Goal: Task Accomplishment & Management: Use online tool/utility

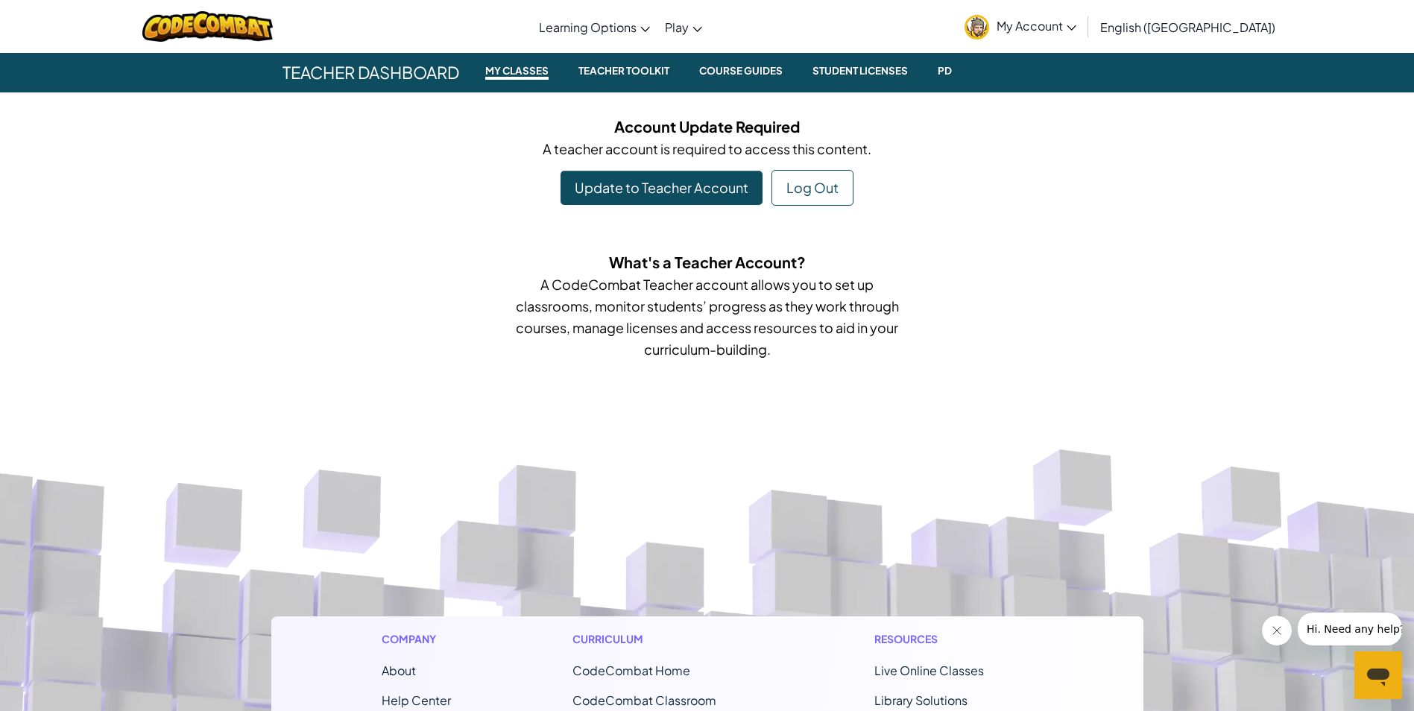
click at [1076, 27] on span "My Account" at bounding box center [1036, 26] width 80 height 16
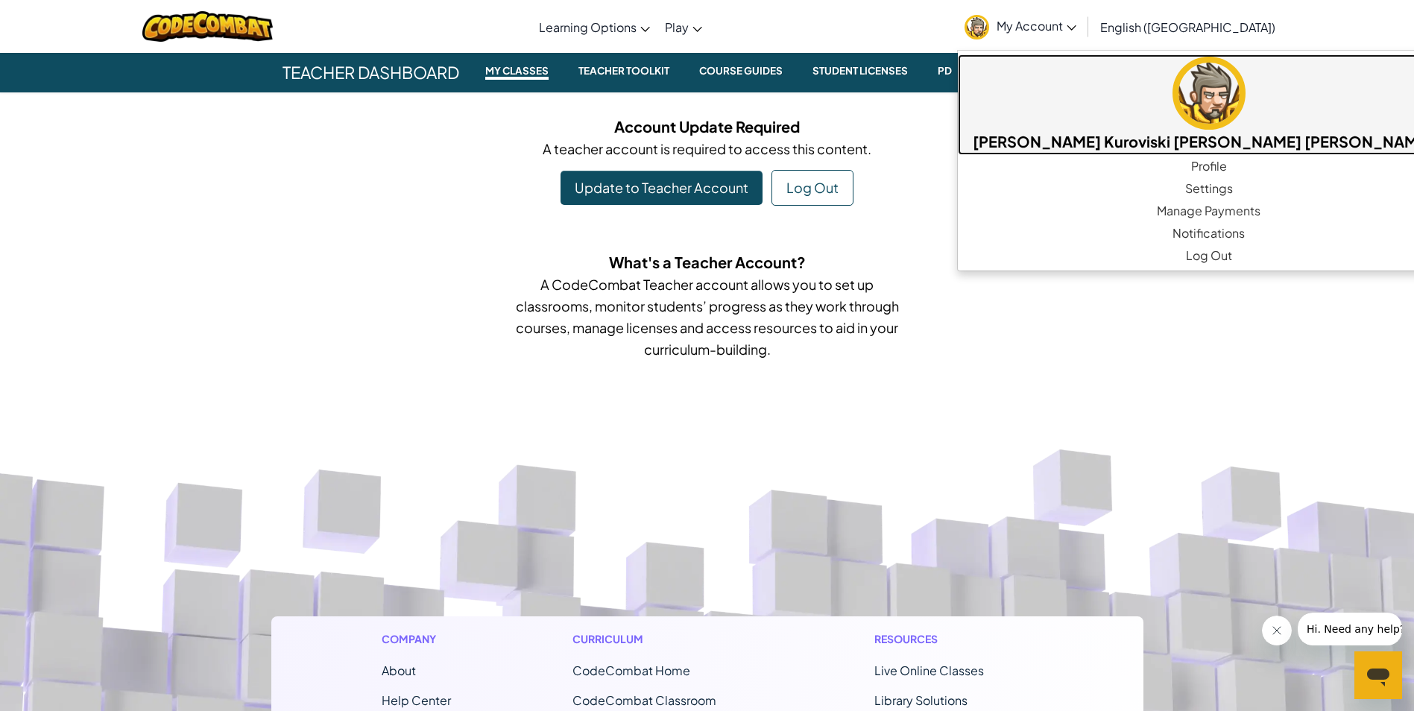
click at [1119, 88] on link "[PERSON_NAME] Kuroviski [PERSON_NAME] [PERSON_NAME] d" at bounding box center [1209, 104] width 502 height 101
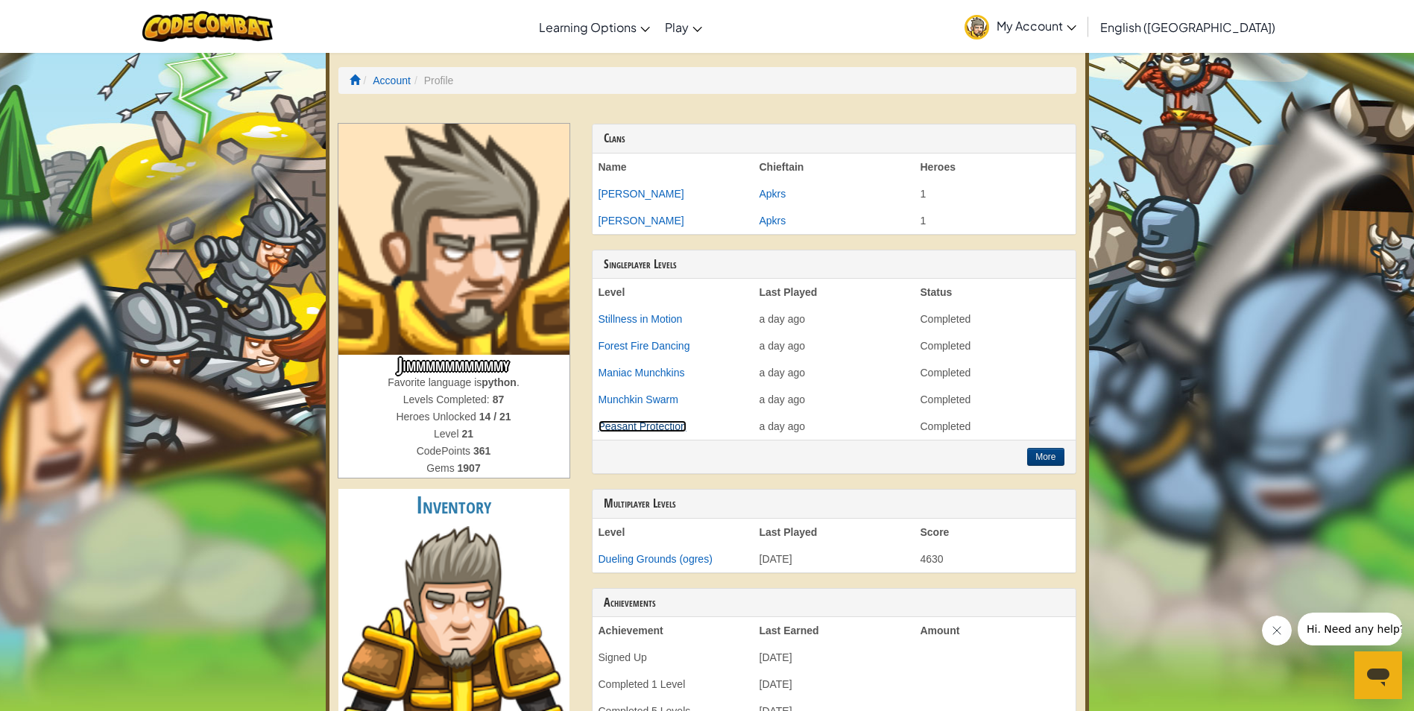
click at [632, 424] on link "Peasant Protection" at bounding box center [642, 426] width 88 height 12
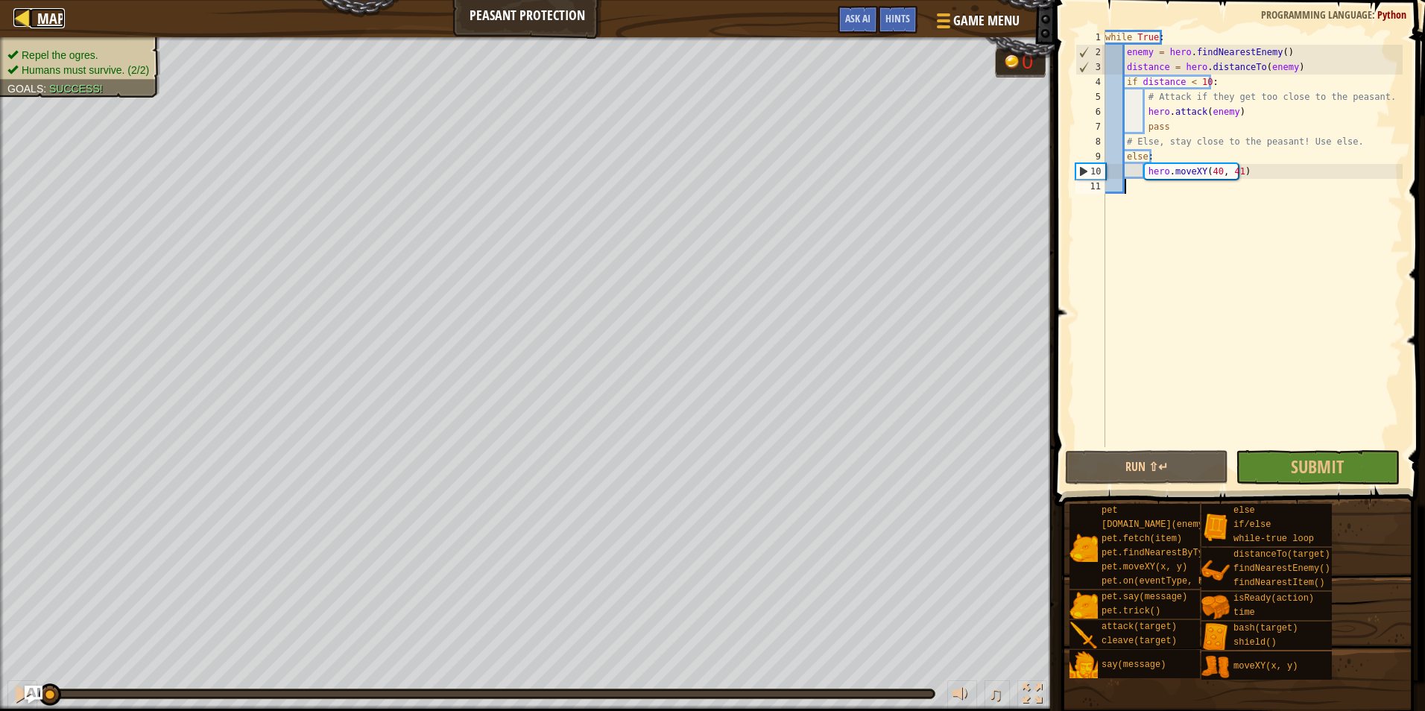
click at [60, 13] on span "Map" at bounding box center [51, 18] width 28 height 20
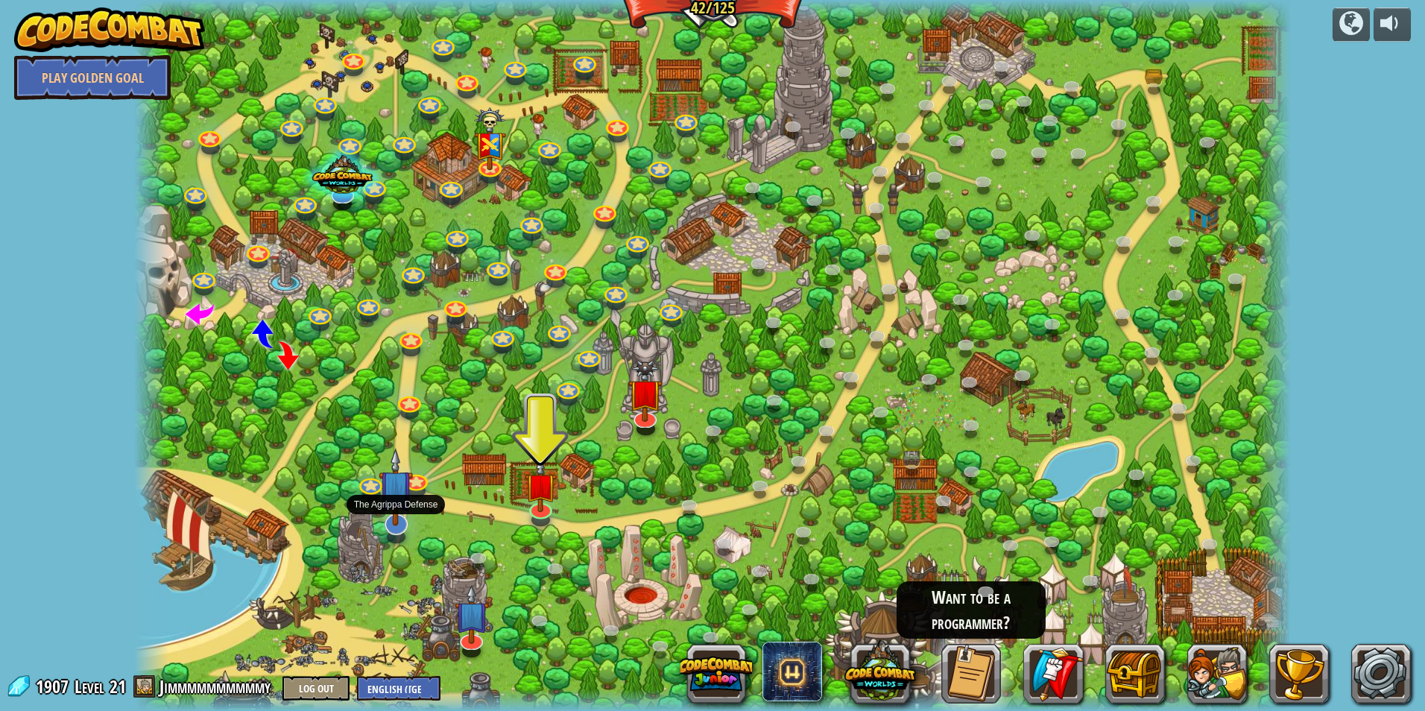
click at [393, 522] on img at bounding box center [396, 487] width 34 height 79
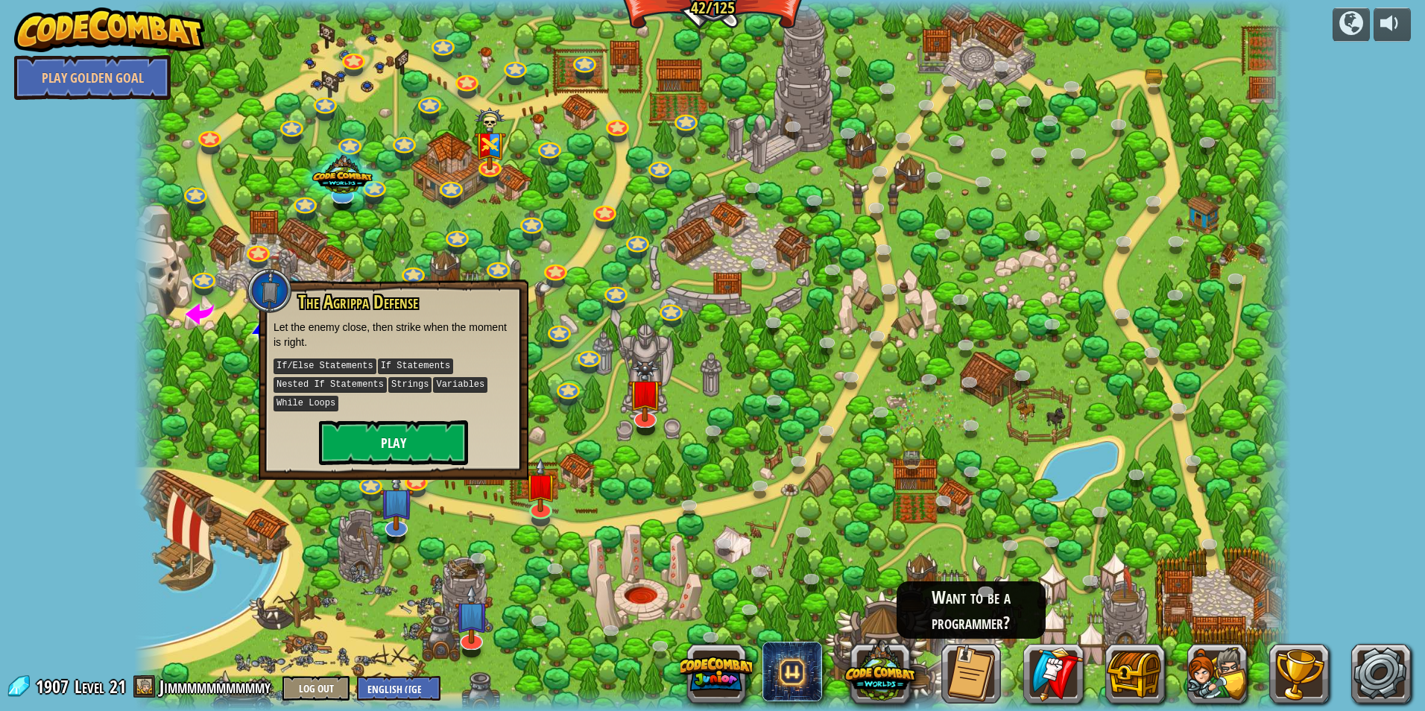
click at [408, 463] on div "The Agrippa Defense Let the enemy close, then strike when the moment is right. …" at bounding box center [394, 379] width 270 height 200
click at [399, 434] on button "Play" at bounding box center [393, 442] width 149 height 45
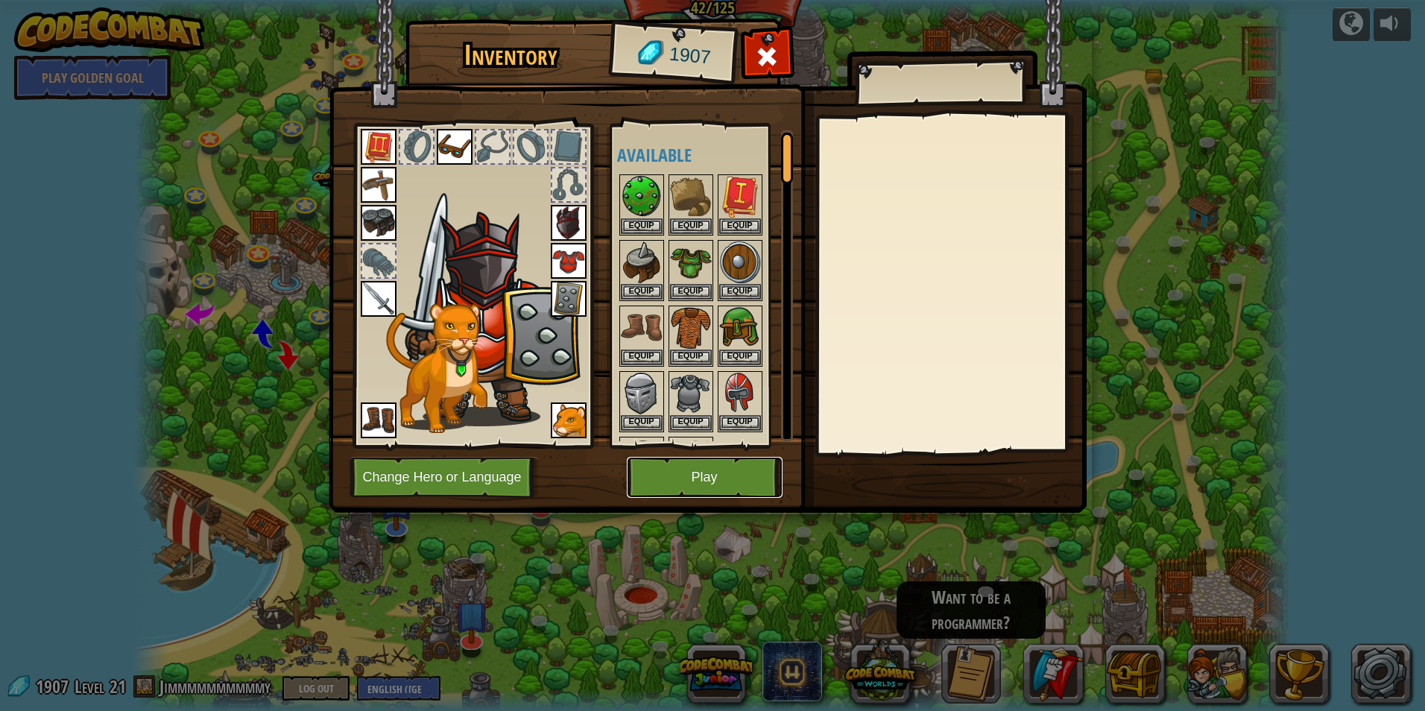
click at [740, 475] on button "Play" at bounding box center [705, 477] width 156 height 41
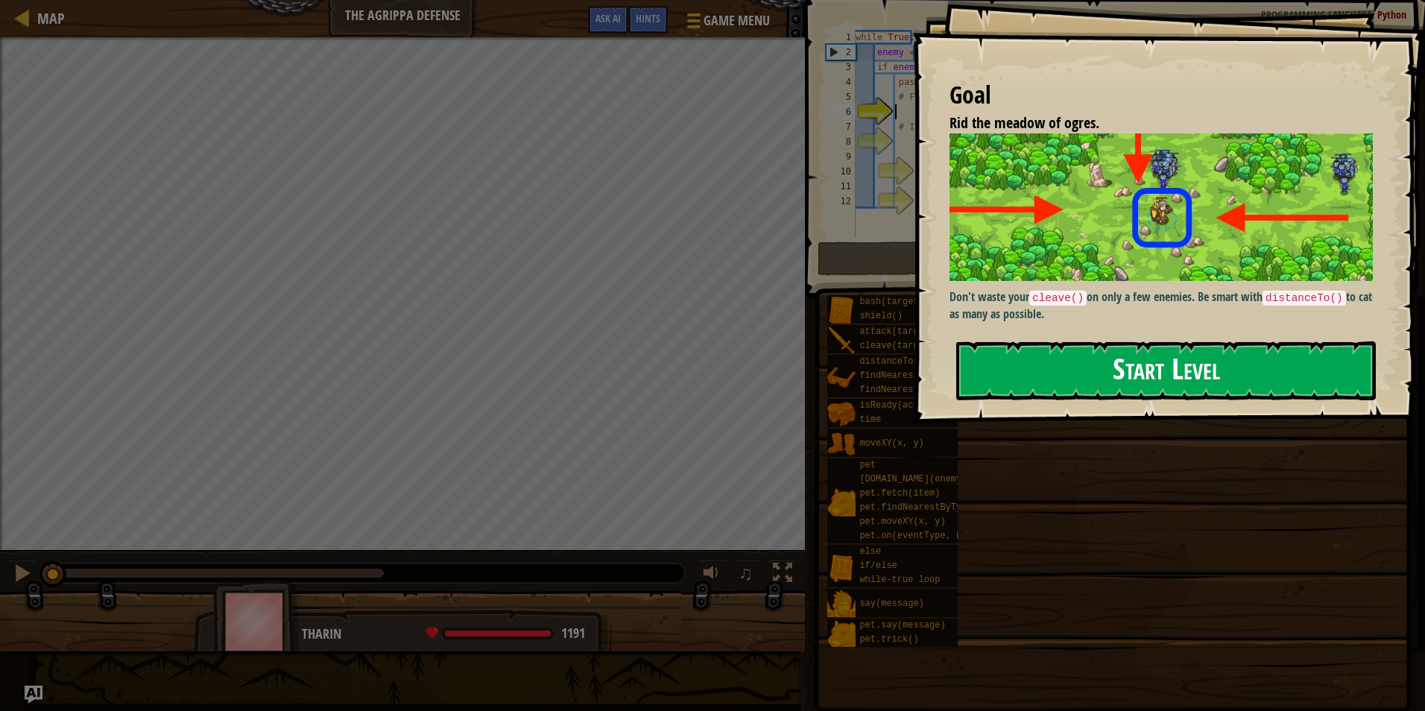
click at [1107, 367] on button "Start Level" at bounding box center [1166, 370] width 420 height 59
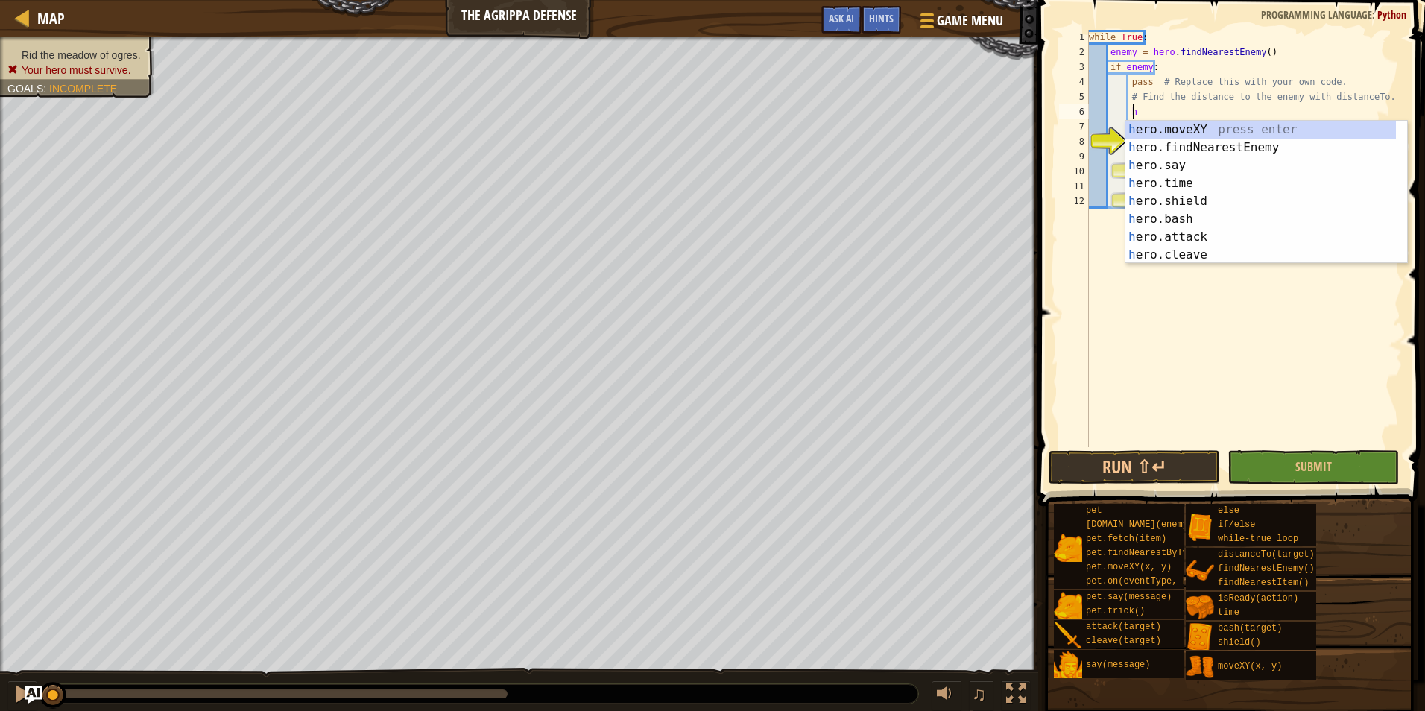
scroll to position [7, 4]
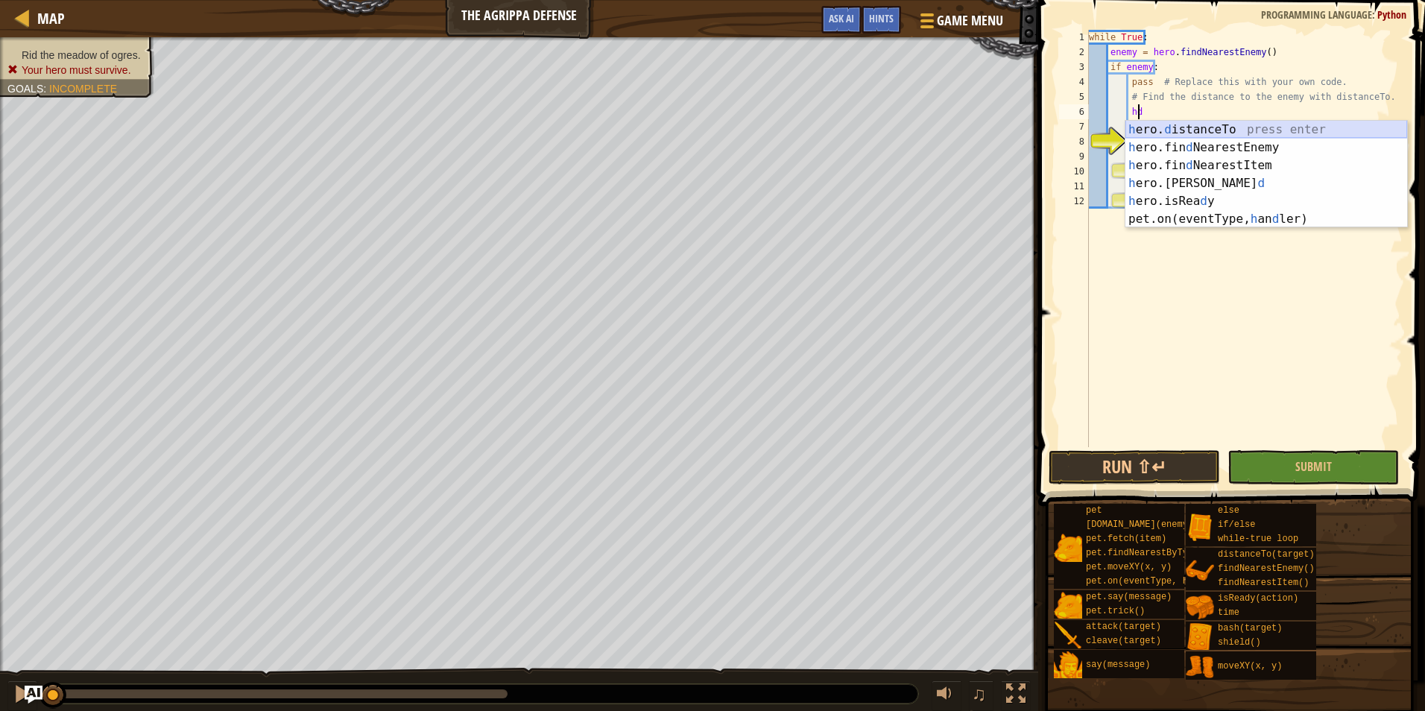
click at [1221, 130] on div "h ero. d istanceTo press enter h ero.fin d NearestEnemy press enter h ero.fin d…" at bounding box center [1266, 192] width 282 height 143
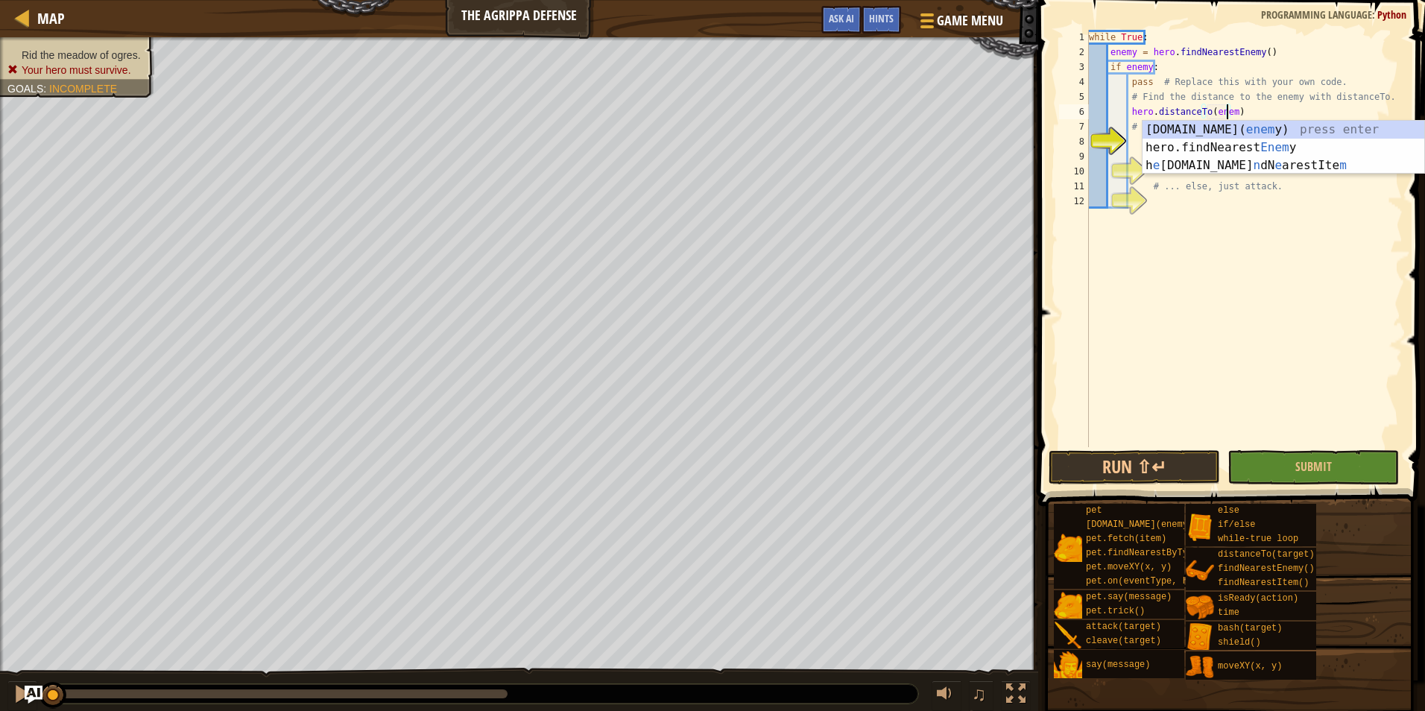
type textarea "hero.distanceTo(enemy)"
click at [1311, 196] on div "while True : enemy = hero . findNearestEnemy ( ) if enemy : pass # Replace this…" at bounding box center [1244, 253] width 317 height 447
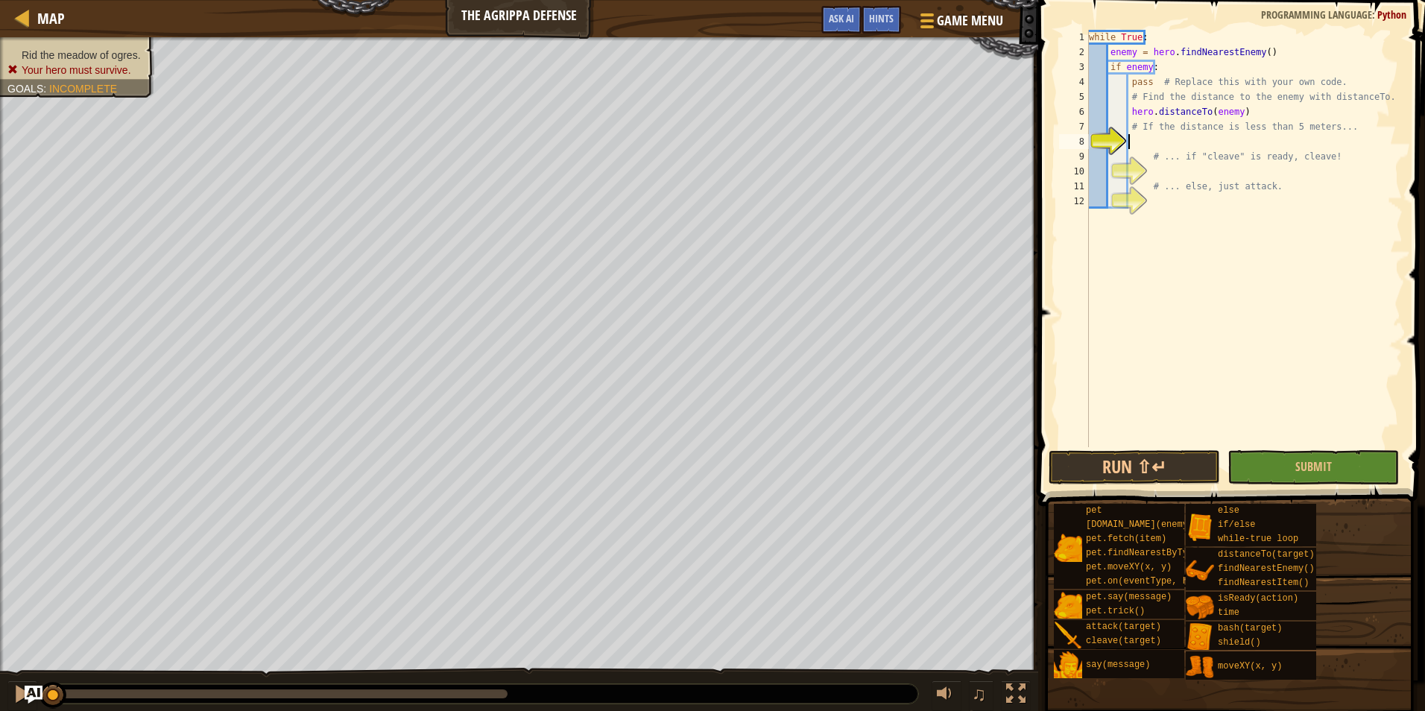
click at [1268, 137] on div "while True : enemy = hero . findNearestEnemy ( ) if enemy : pass # Replace this…" at bounding box center [1244, 253] width 317 height 447
click at [1130, 113] on div "while True : enemy = hero . findNearestEnemy ( ) if enemy : pass # Replace this…" at bounding box center [1244, 253] width 317 height 447
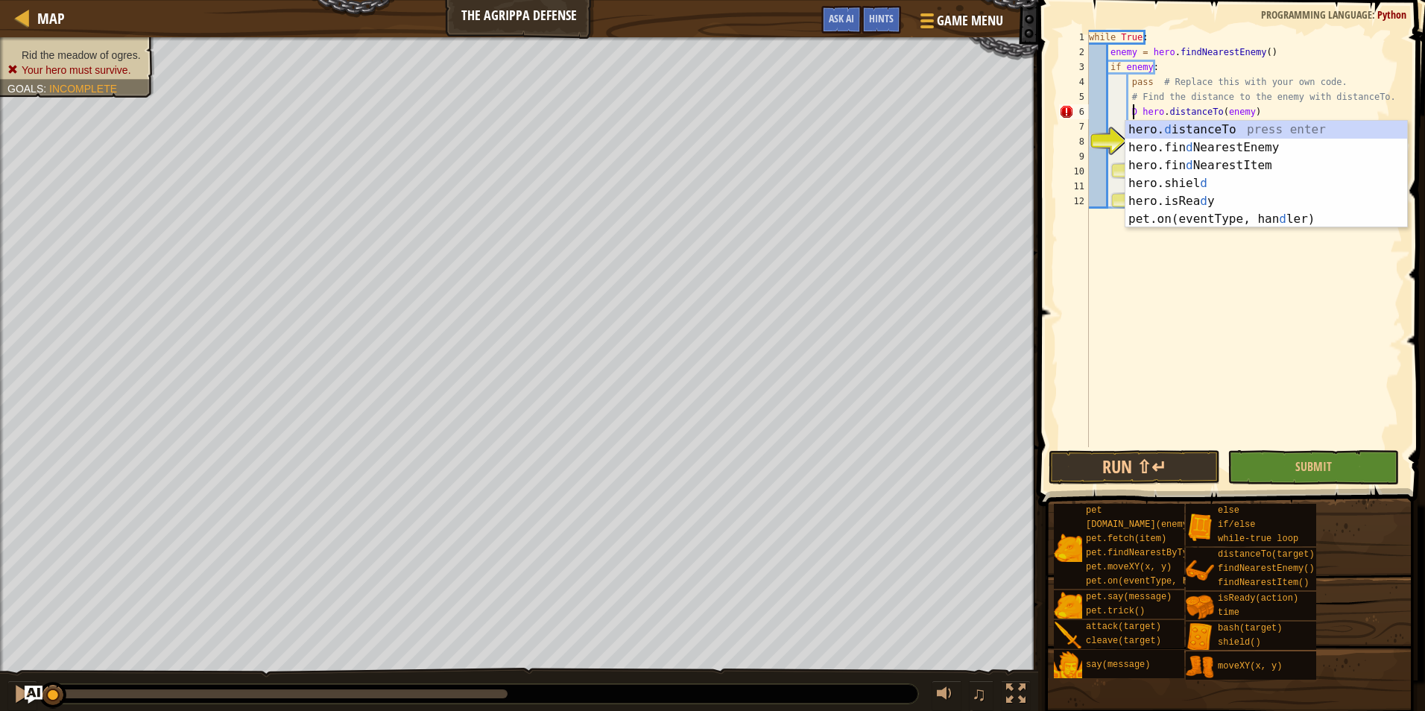
scroll to position [7, 4]
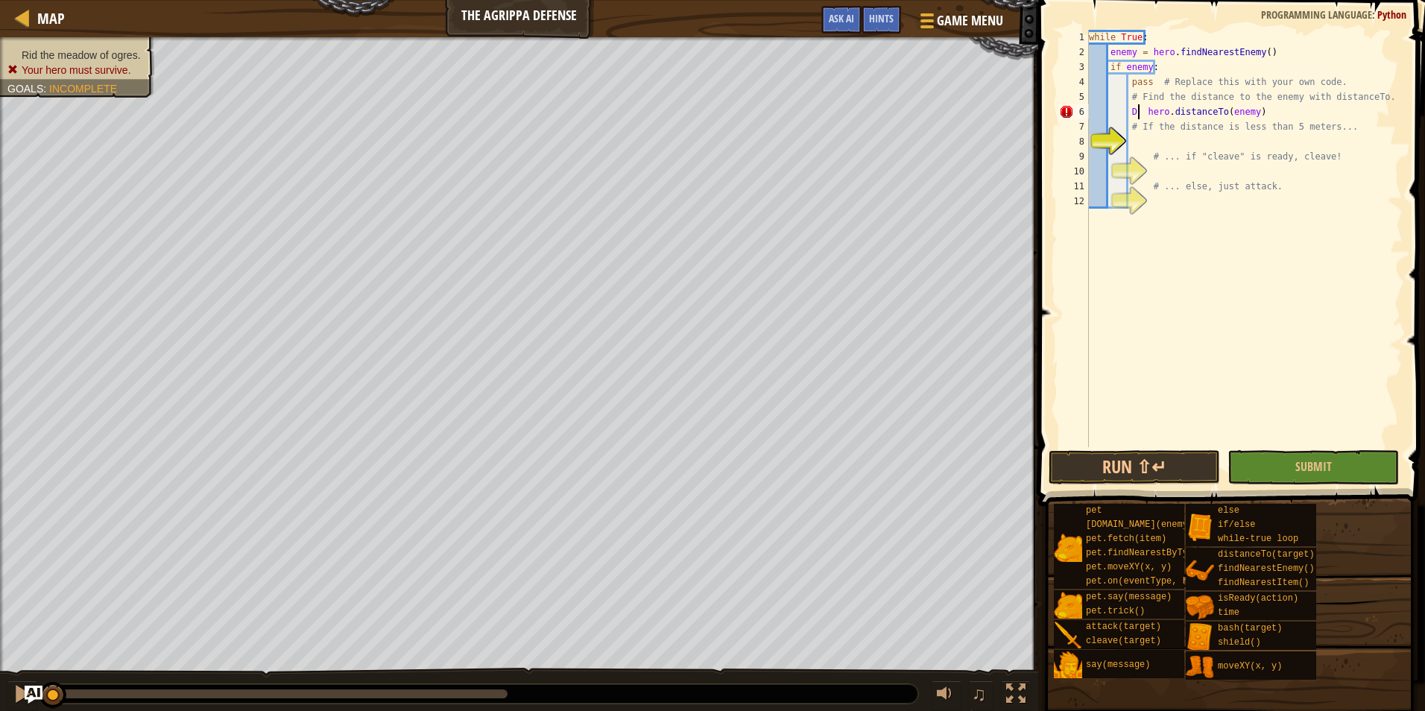
type textarea "D = hero.distanceTo(enemy)"
click at [1178, 139] on div "while True : enemy = hero . findNearestEnemy ( ) if enemy : pass # Replace this…" at bounding box center [1244, 253] width 317 height 447
type textarea "D < 5"
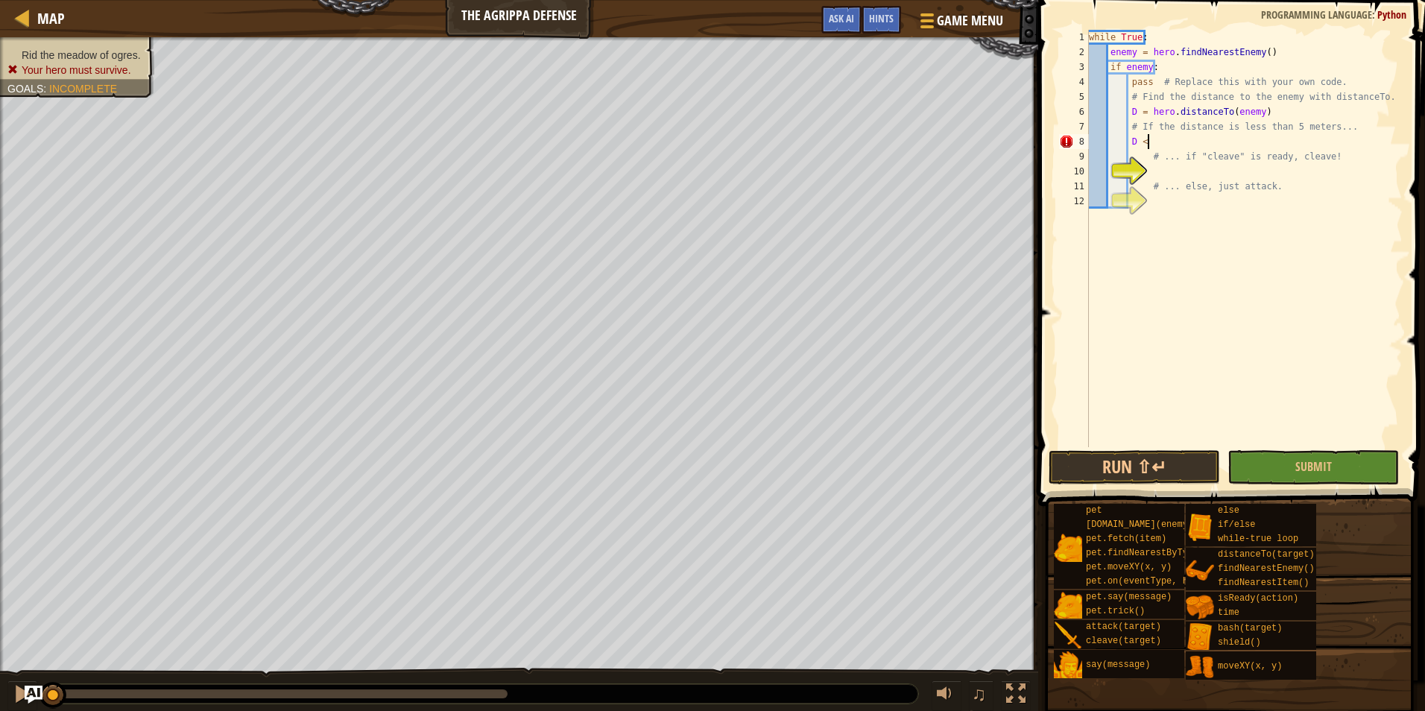
scroll to position [7, 4]
click at [1259, 166] on div "while True : enemy = hero . findNearestEnemy ( ) if enemy : pass # Replace this…" at bounding box center [1244, 253] width 317 height 447
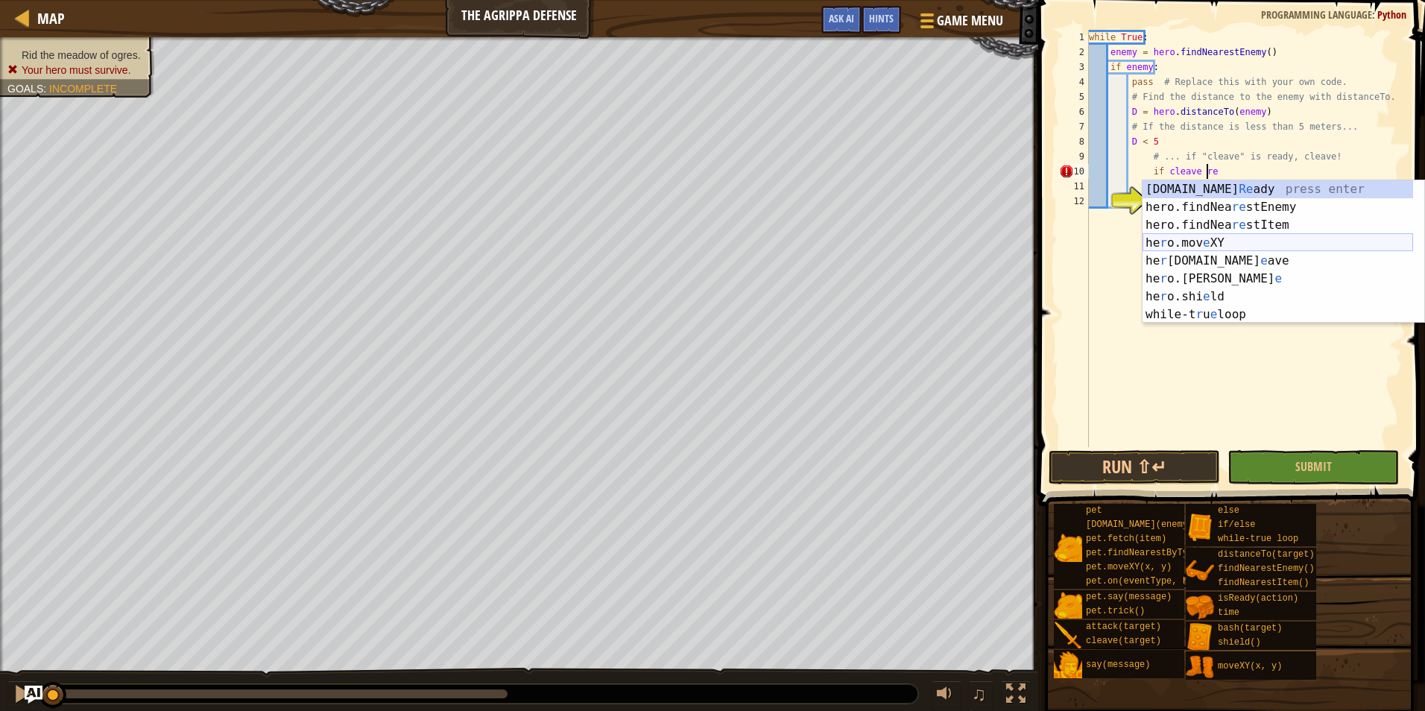
scroll to position [7, 10]
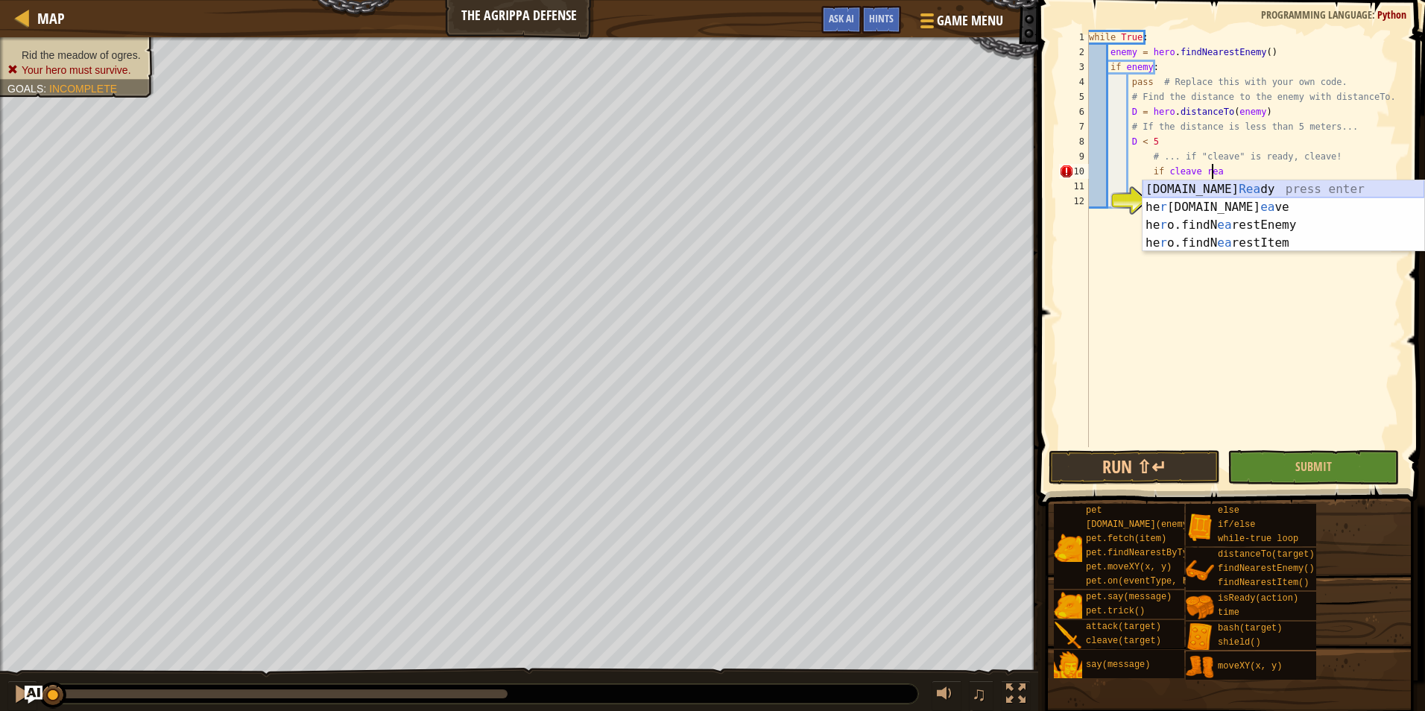
click at [1254, 188] on div "[DOMAIN_NAME] [PERSON_NAME] press enter he r [DOMAIN_NAME] ea ve press enter he…" at bounding box center [1283, 233] width 282 height 107
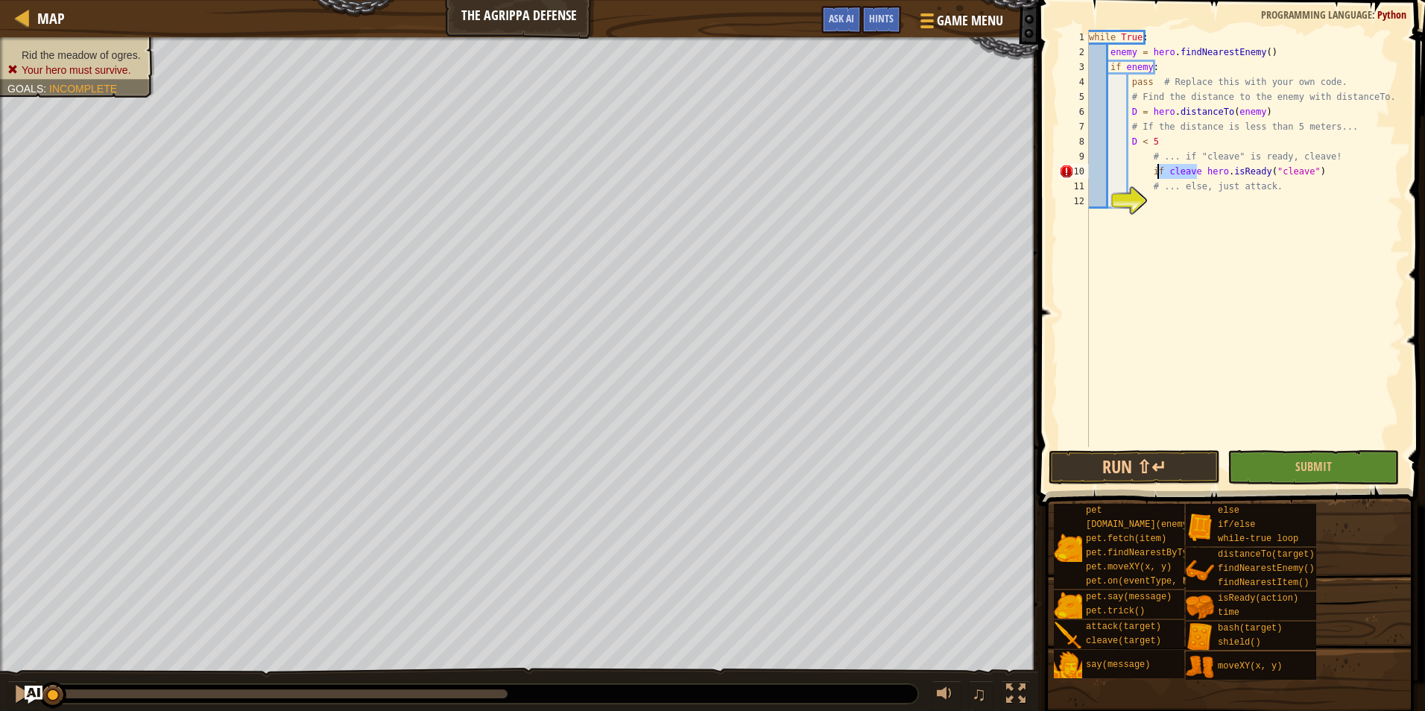
drag, startPoint x: 1197, startPoint y: 173, endPoint x: 1159, endPoint y: 174, distance: 38.0
click at [1159, 174] on div "while True : enemy = hero . findNearestEnemy ( ) if enemy : pass # Replace this…" at bounding box center [1244, 253] width 317 height 447
click at [1278, 174] on div "while True : enemy = hero . findNearestEnemy ( ) if enemy : pass # Replace this…" at bounding box center [1244, 253] width 317 height 447
type textarea "if hero.isReady("cleave"):"
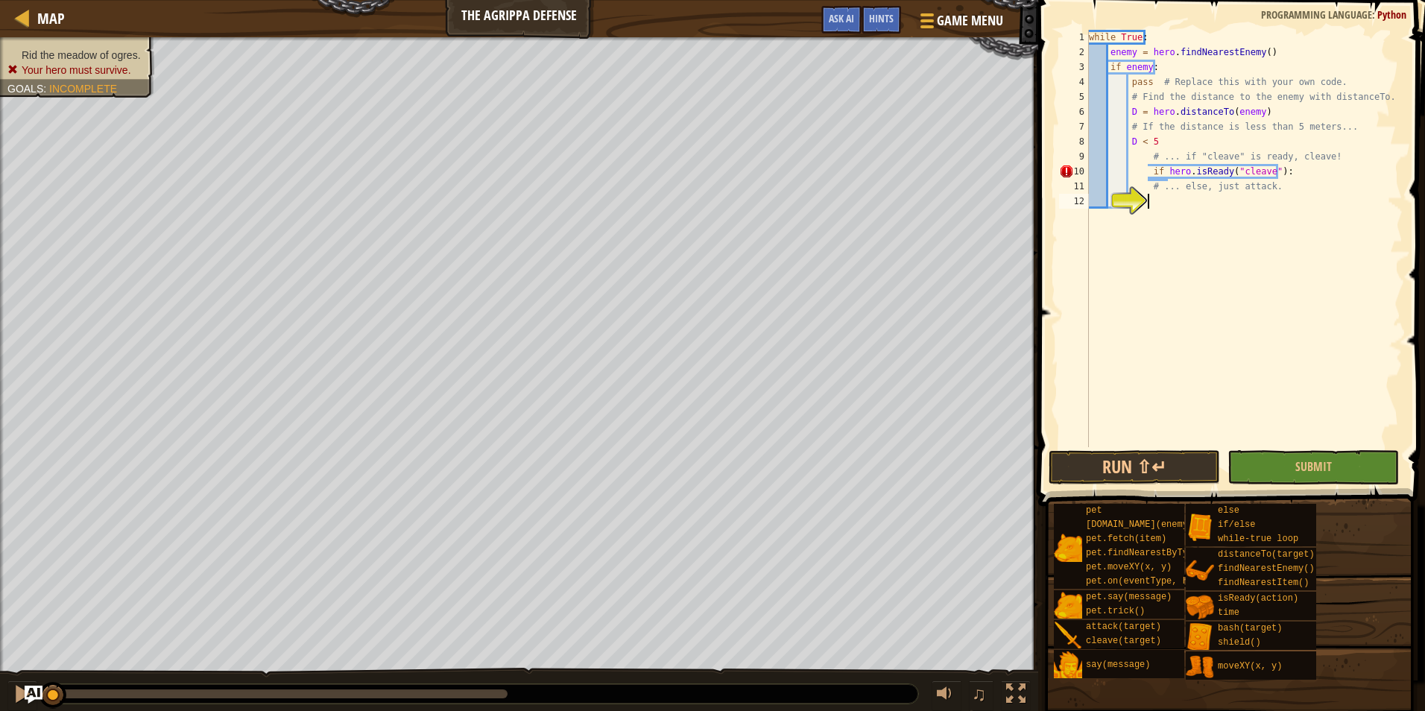
click at [1168, 203] on div "while True : enemy = hero . findNearestEnemy ( ) if enemy : pass # Replace this…" at bounding box center [1244, 253] width 317 height 447
drag, startPoint x: 1275, startPoint y: 184, endPoint x: 1288, endPoint y: 184, distance: 12.7
click at [1283, 184] on div "while True : enemy = hero . findNearestEnemy ( ) if enemy : pass # Replace this…" at bounding box center [1244, 253] width 317 height 447
type textarea "if hero.isReady("cleave"):"
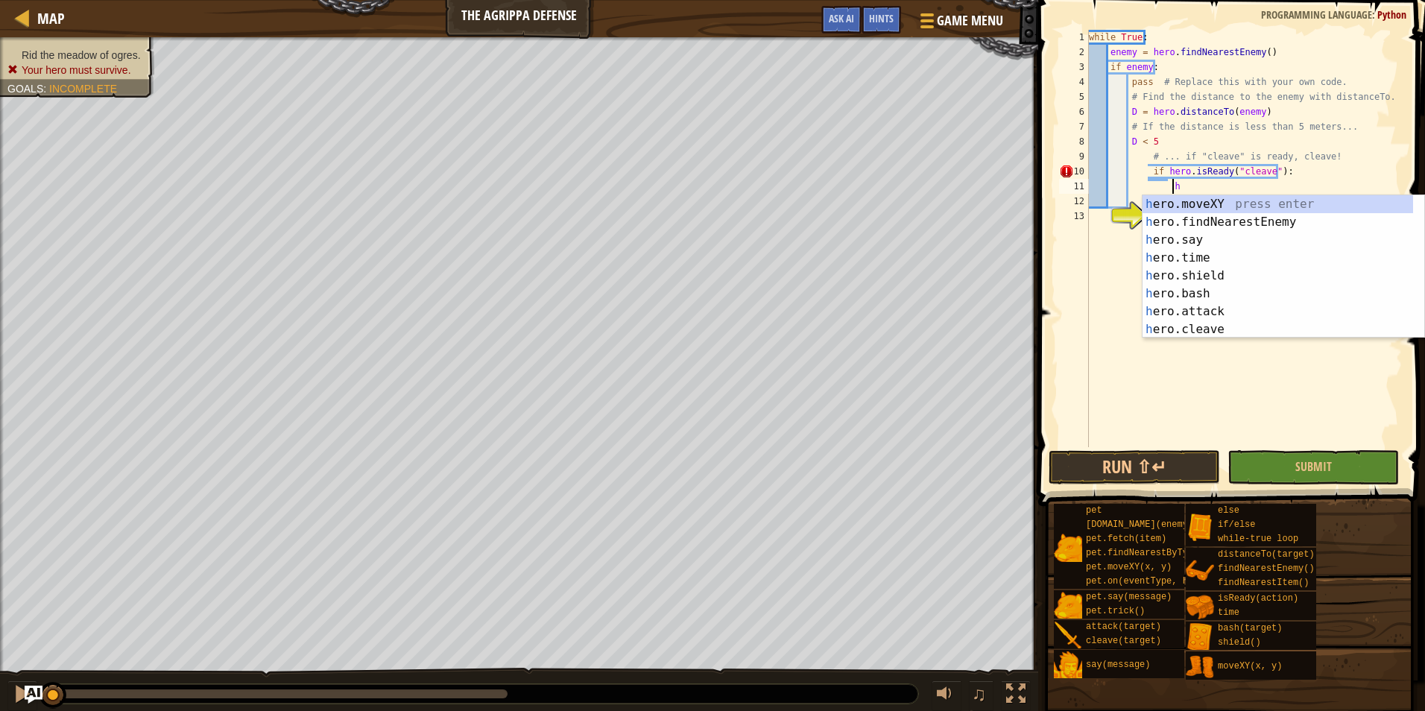
scroll to position [7, 7]
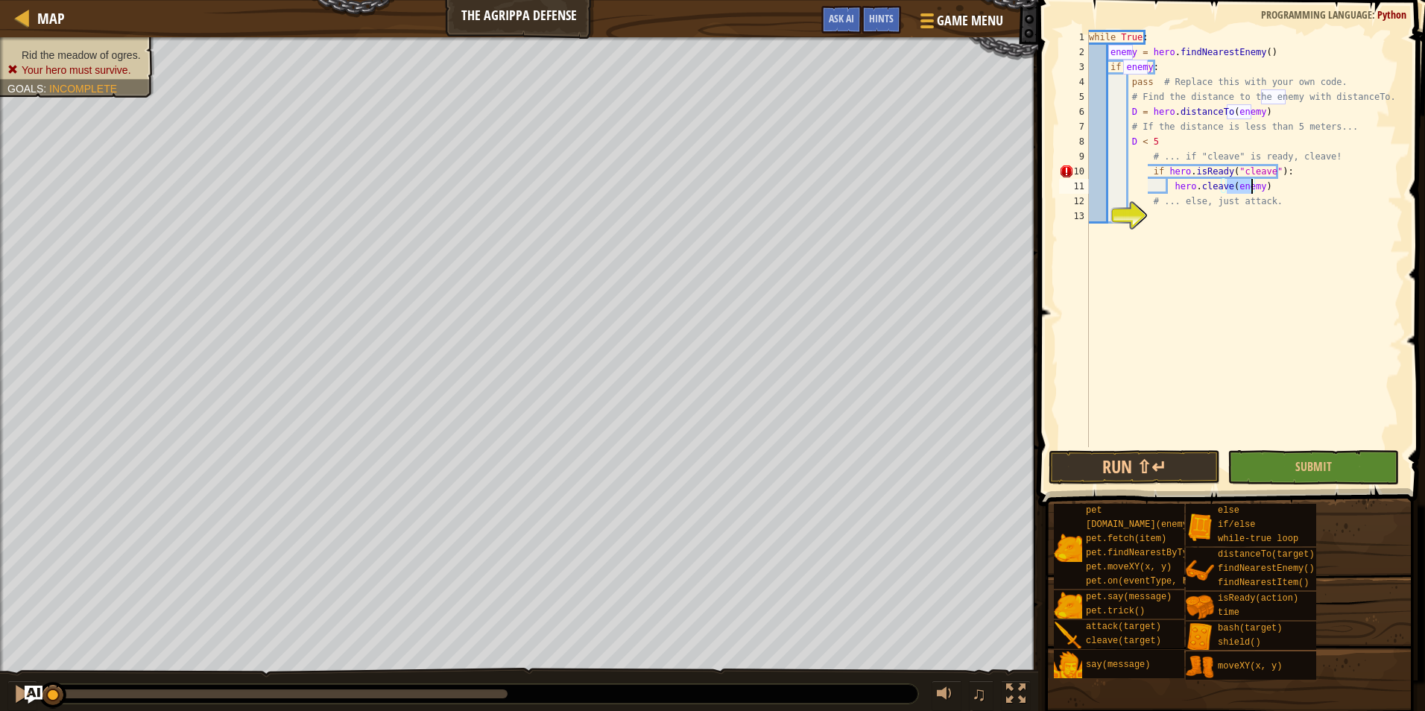
click at [1142, 168] on div "while True : enemy = hero . findNearestEnemy ( ) if enemy : pass # Replace this…" at bounding box center [1244, 253] width 317 height 447
type textarea "if hero.isReady("cleave"):"
click at [1172, 214] on div "while True : enemy = hero . findNearestEnemy ( ) if enemy : pass # Replace this…" at bounding box center [1244, 253] width 317 height 447
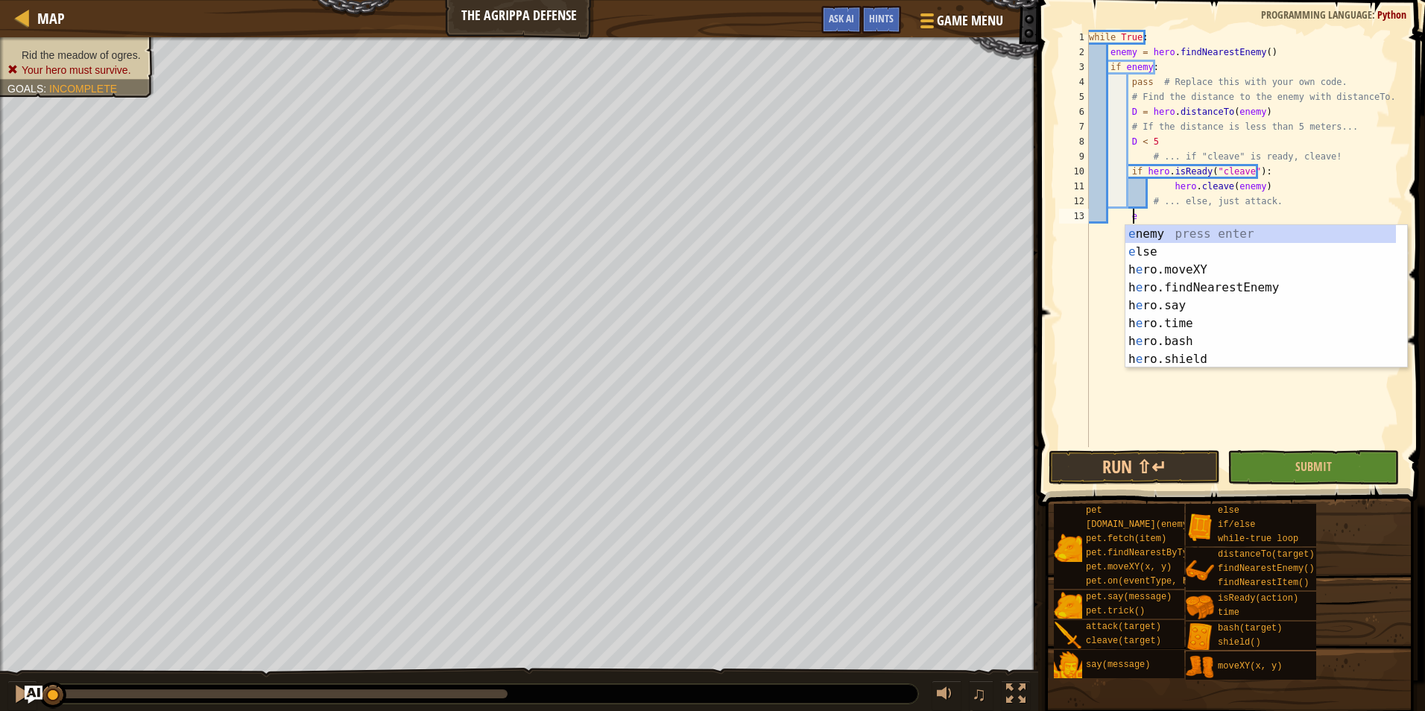
scroll to position [7, 3]
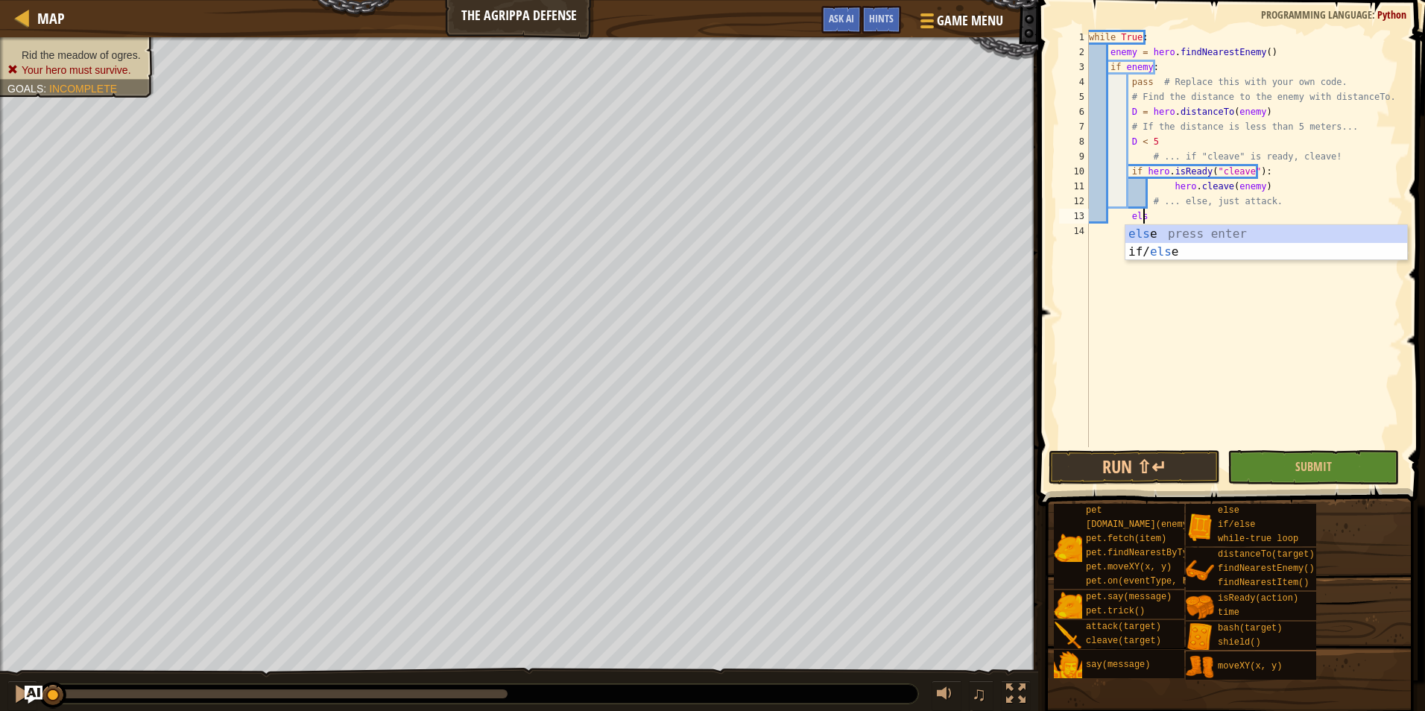
type textarea "else"
click at [1187, 231] on div "else press enter if/ else press enter" at bounding box center [1266, 261] width 282 height 72
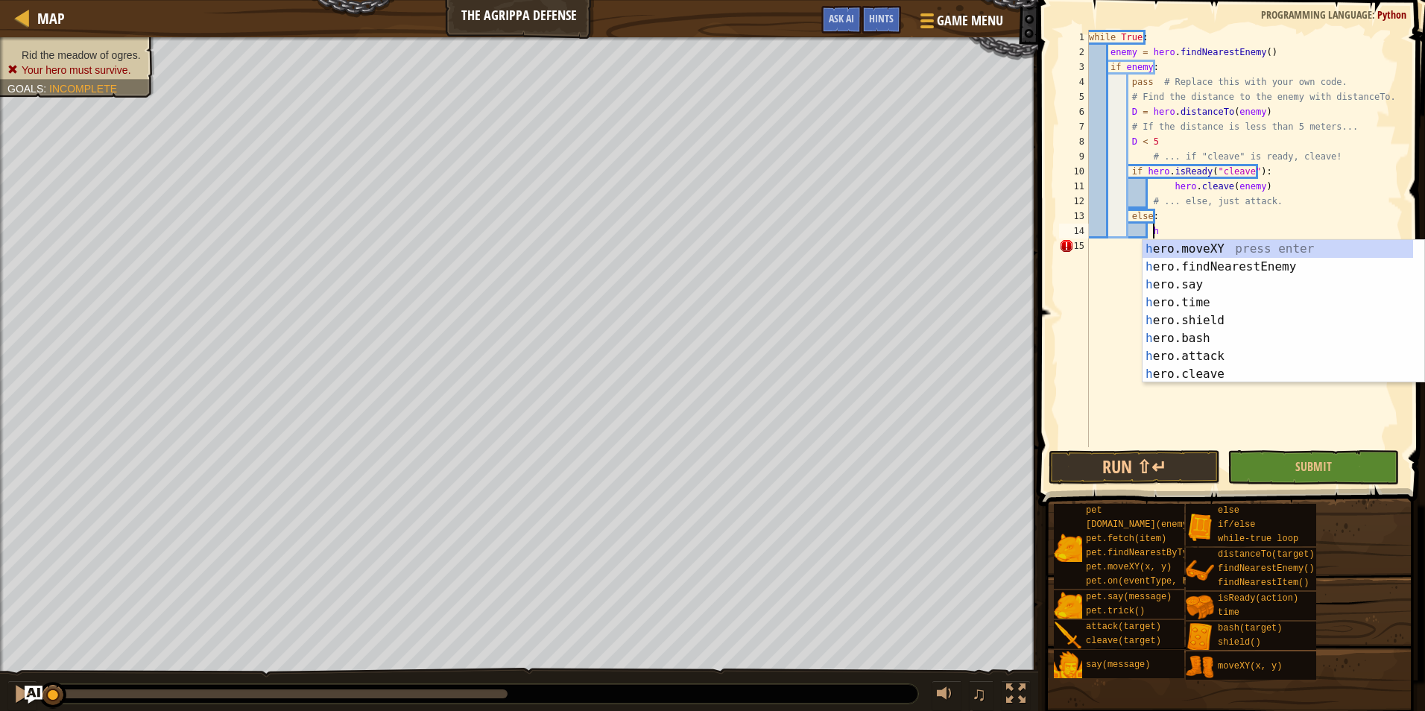
scroll to position [7, 5]
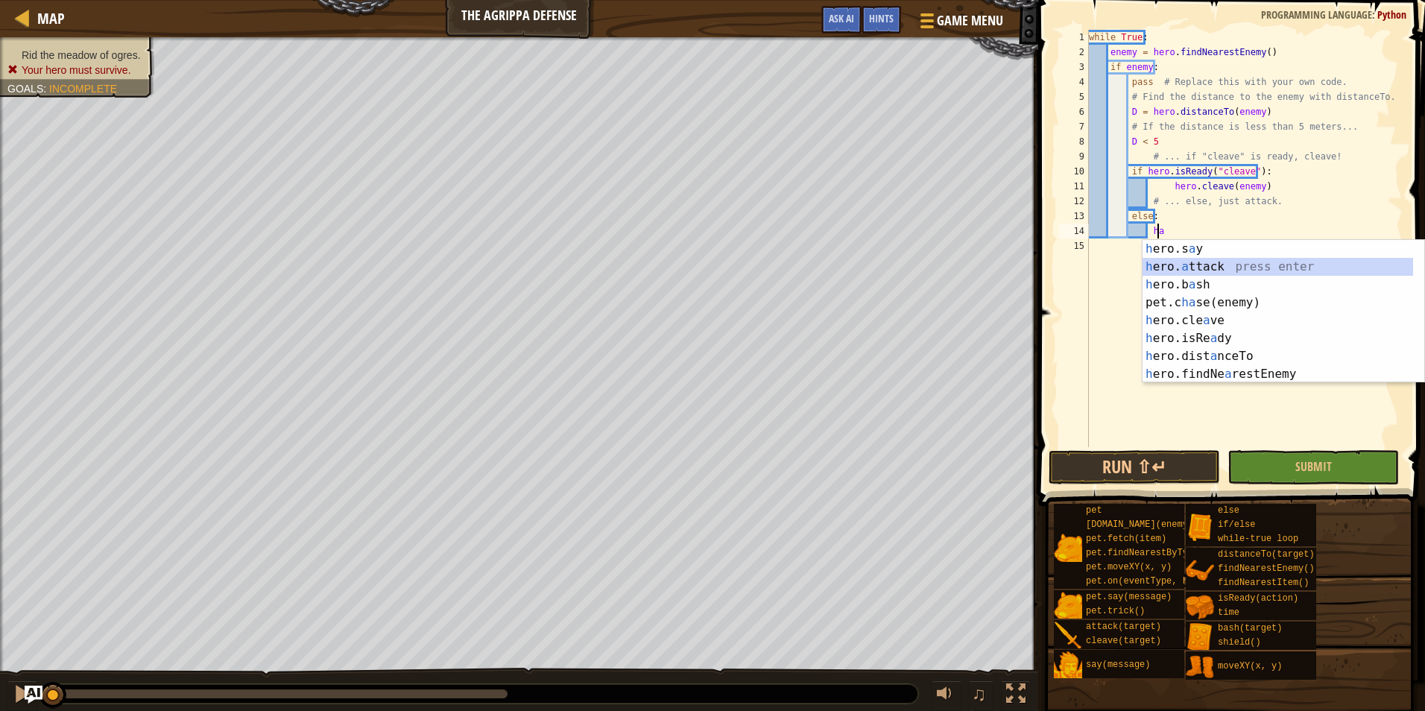
click at [1259, 265] on div "h ero.s a y press enter h ero. a ttack press enter h ero.b a sh press enter pet…" at bounding box center [1277, 329] width 271 height 179
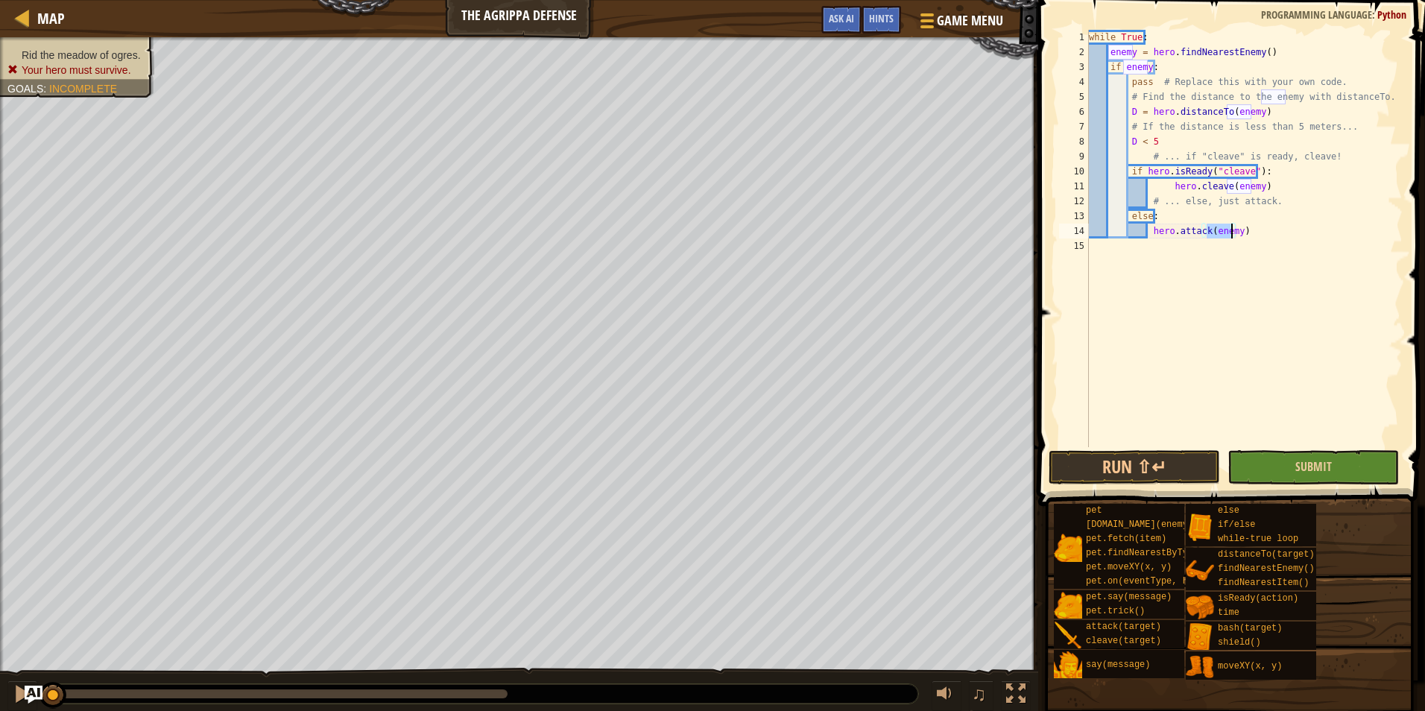
type textarea "hero.attack(enemy)"
click at [1314, 454] on button "Submit" at bounding box center [1312, 467] width 171 height 34
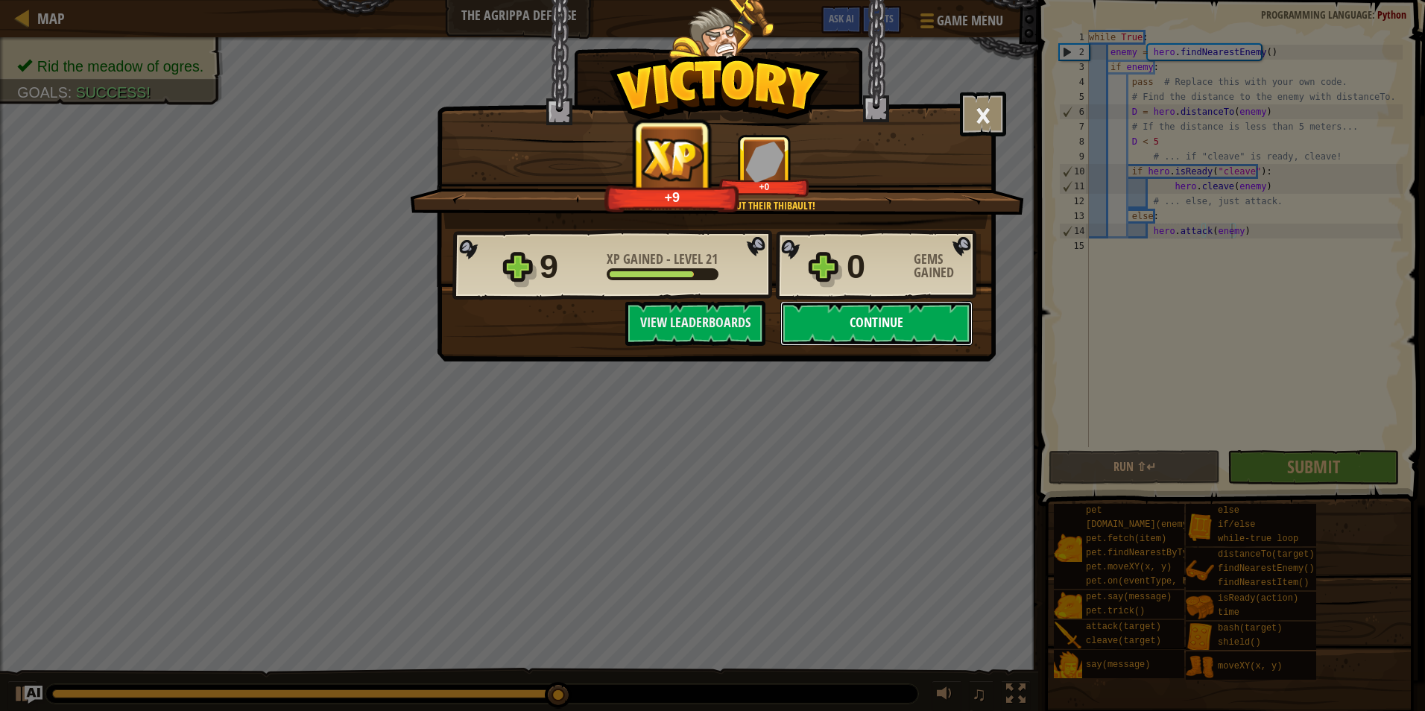
click at [857, 316] on button "Continue" at bounding box center [876, 323] width 192 height 45
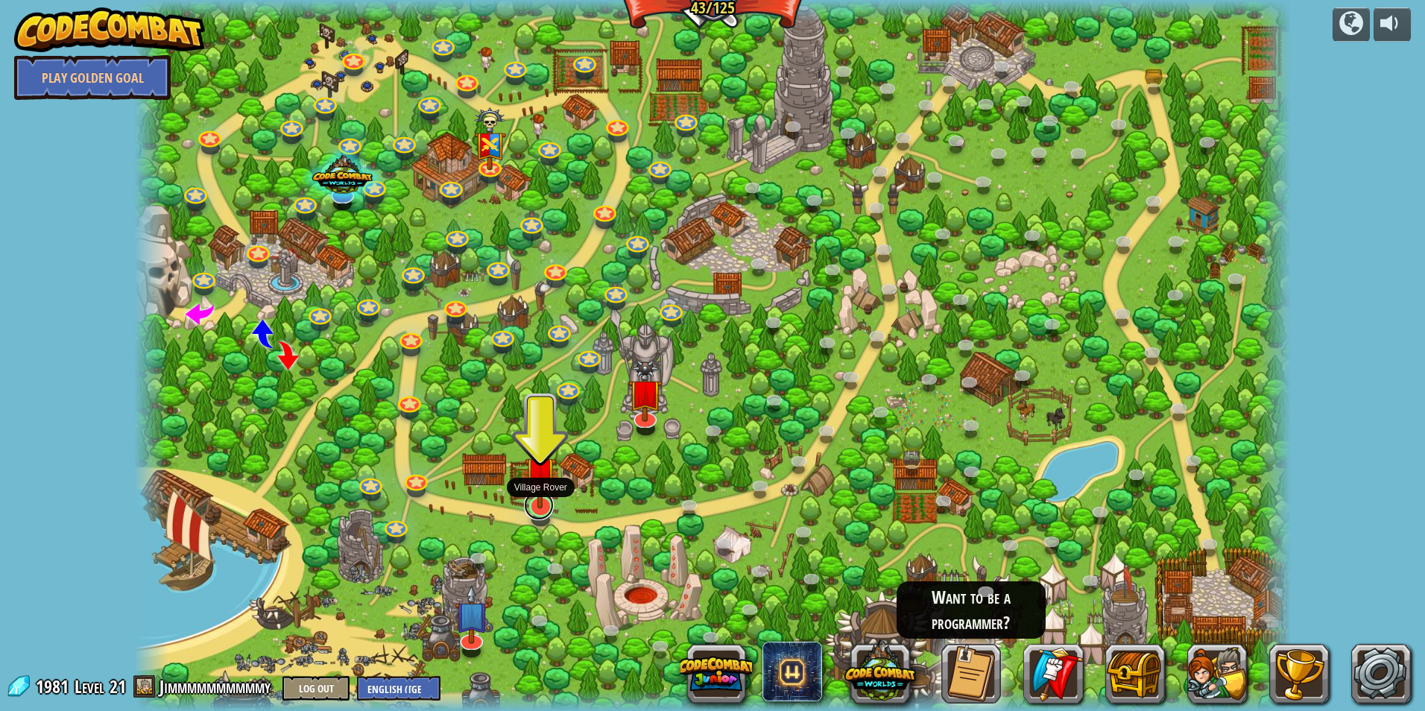
click at [538, 510] on link at bounding box center [539, 505] width 30 height 30
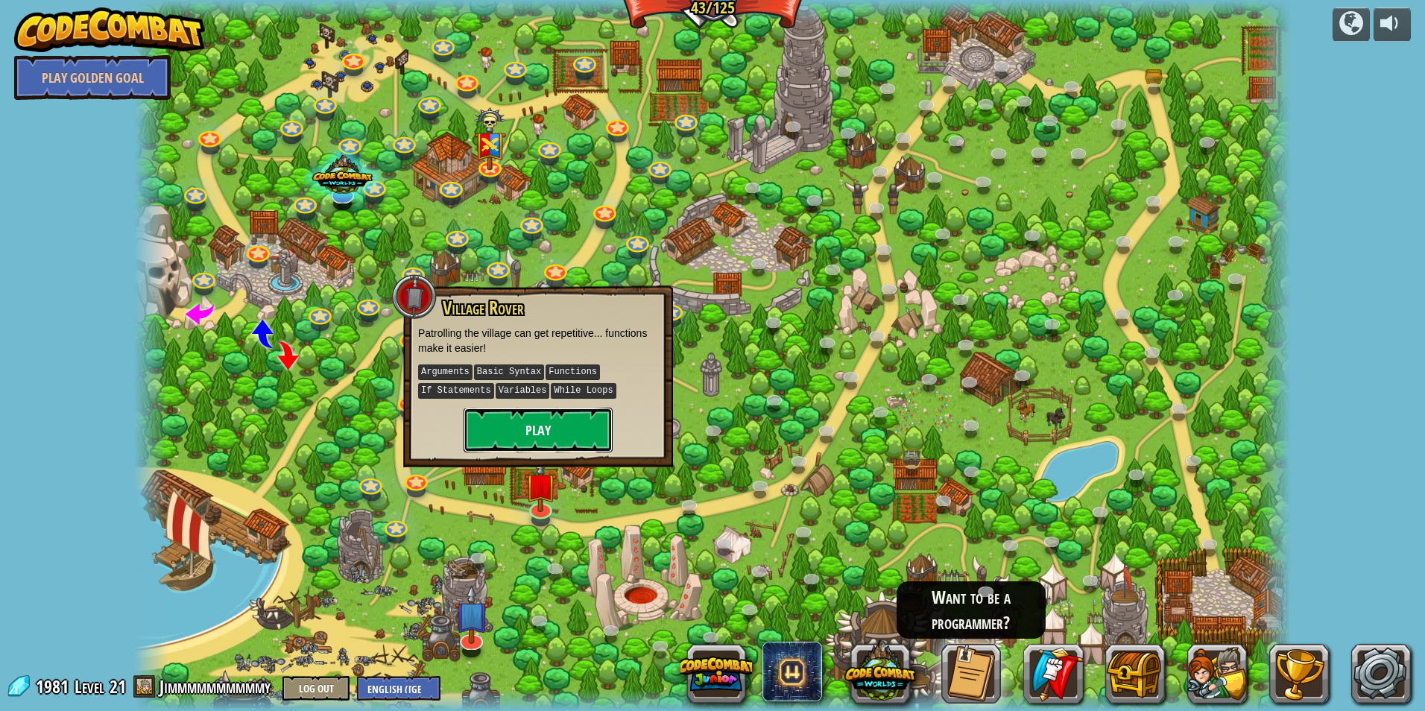
click at [540, 428] on button "Play" at bounding box center [538, 430] width 149 height 45
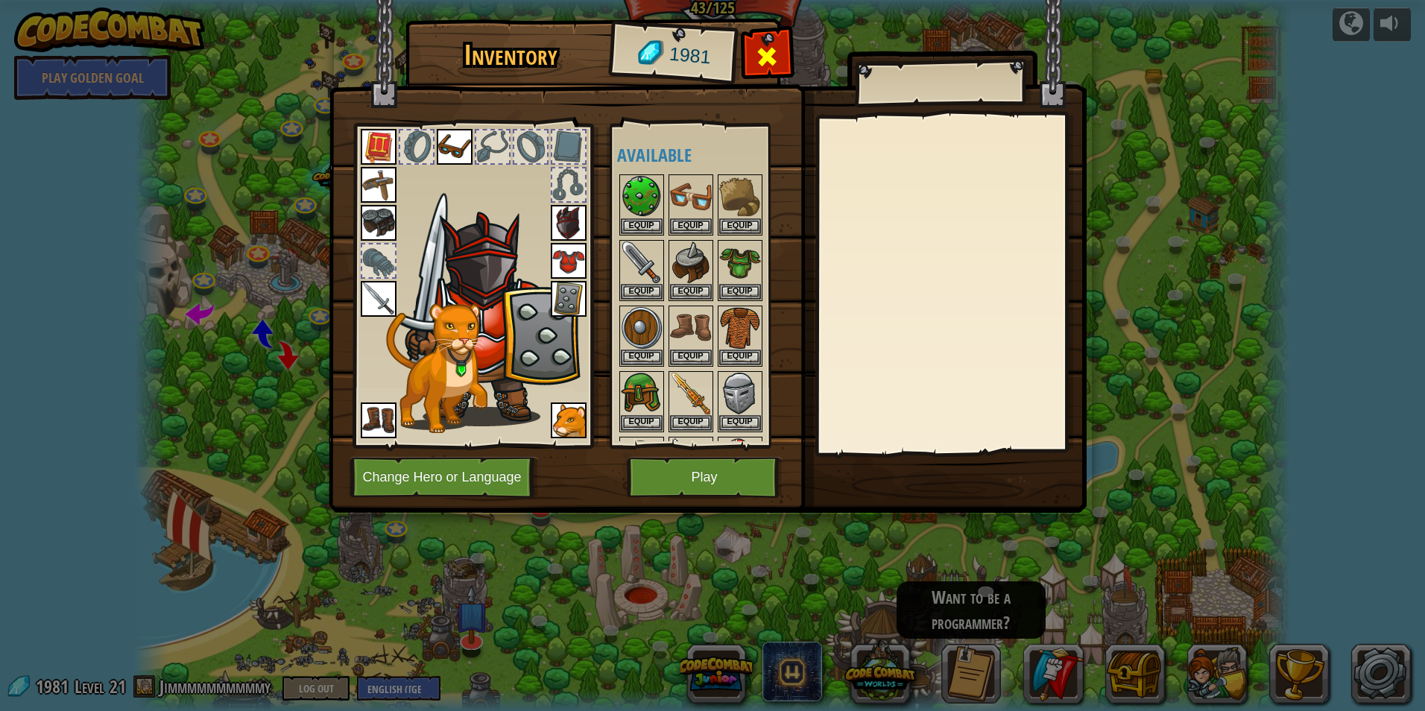
click at [771, 54] on span at bounding box center [767, 57] width 24 height 24
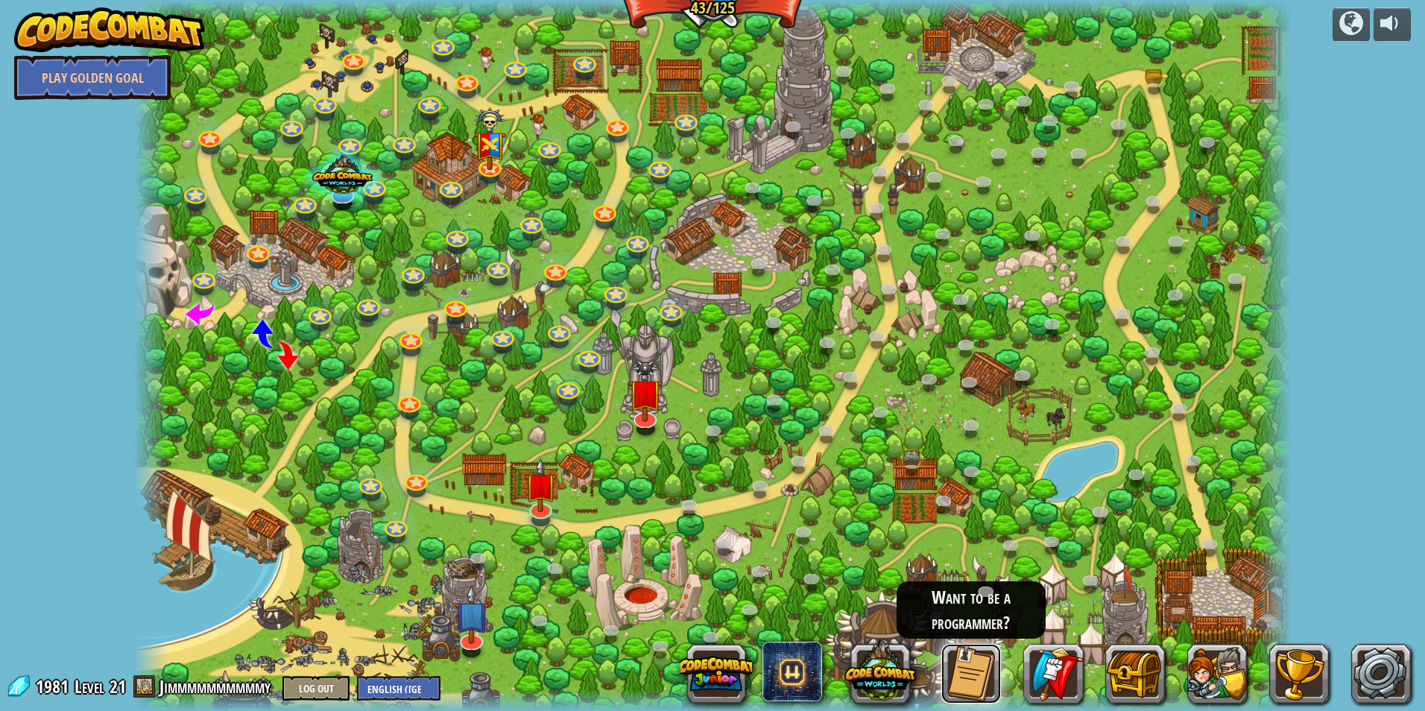
click at [990, 677] on button at bounding box center [971, 674] width 60 height 60
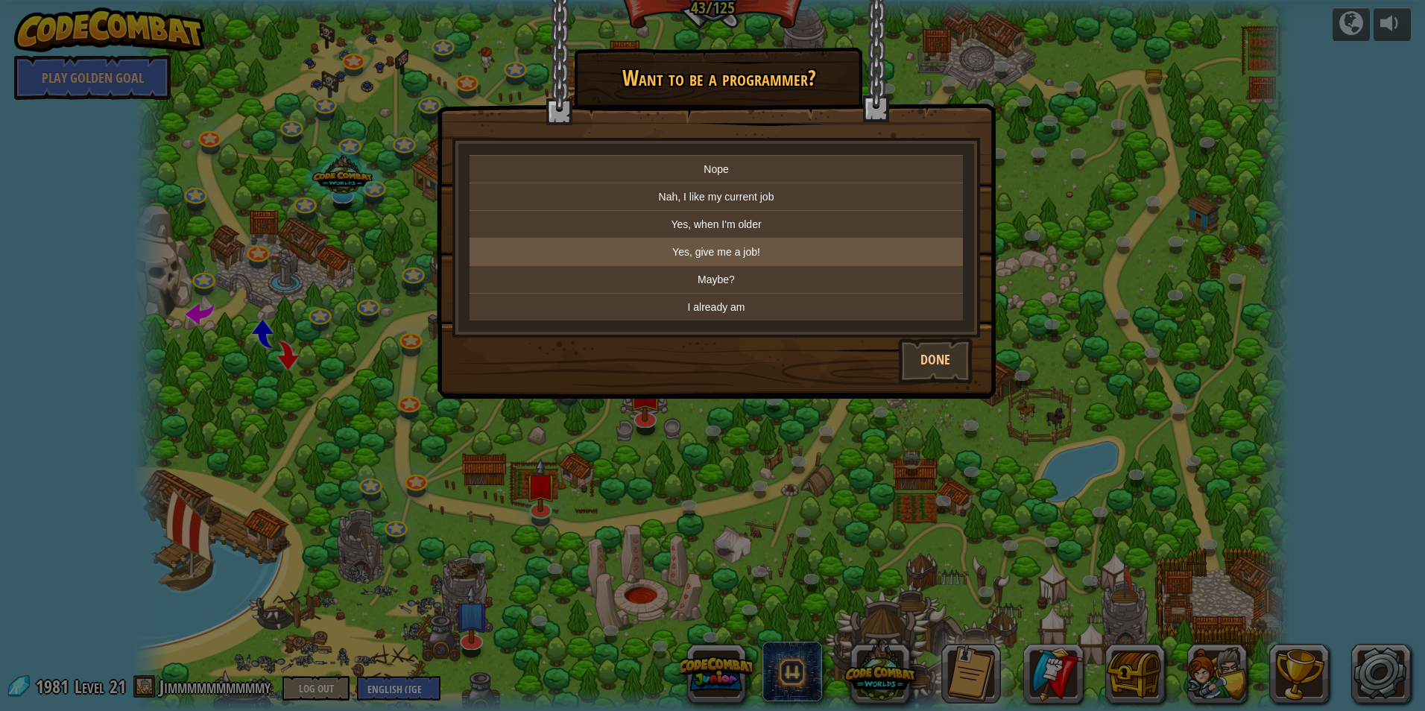
click at [767, 256] on p "Yes, give me a job!" at bounding box center [715, 251] width 481 height 15
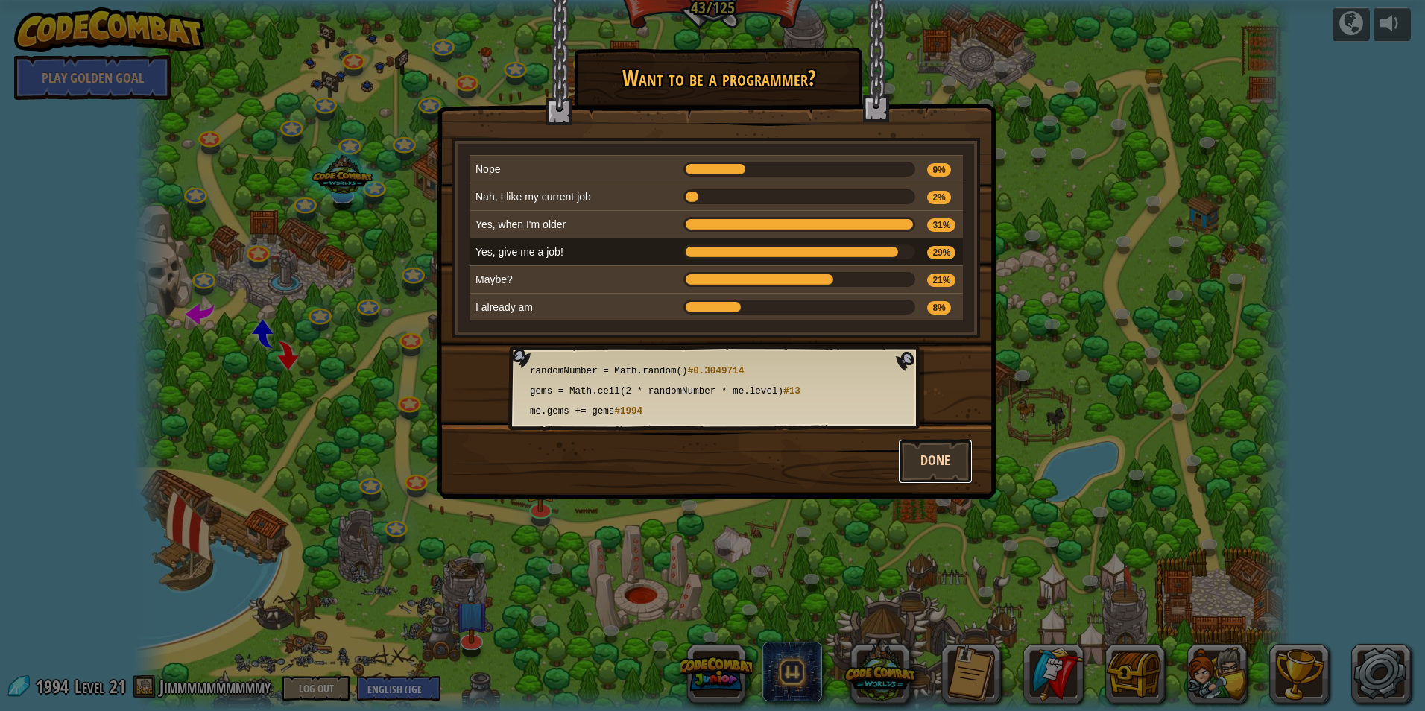
click at [941, 460] on button "Done" at bounding box center [935, 461] width 75 height 45
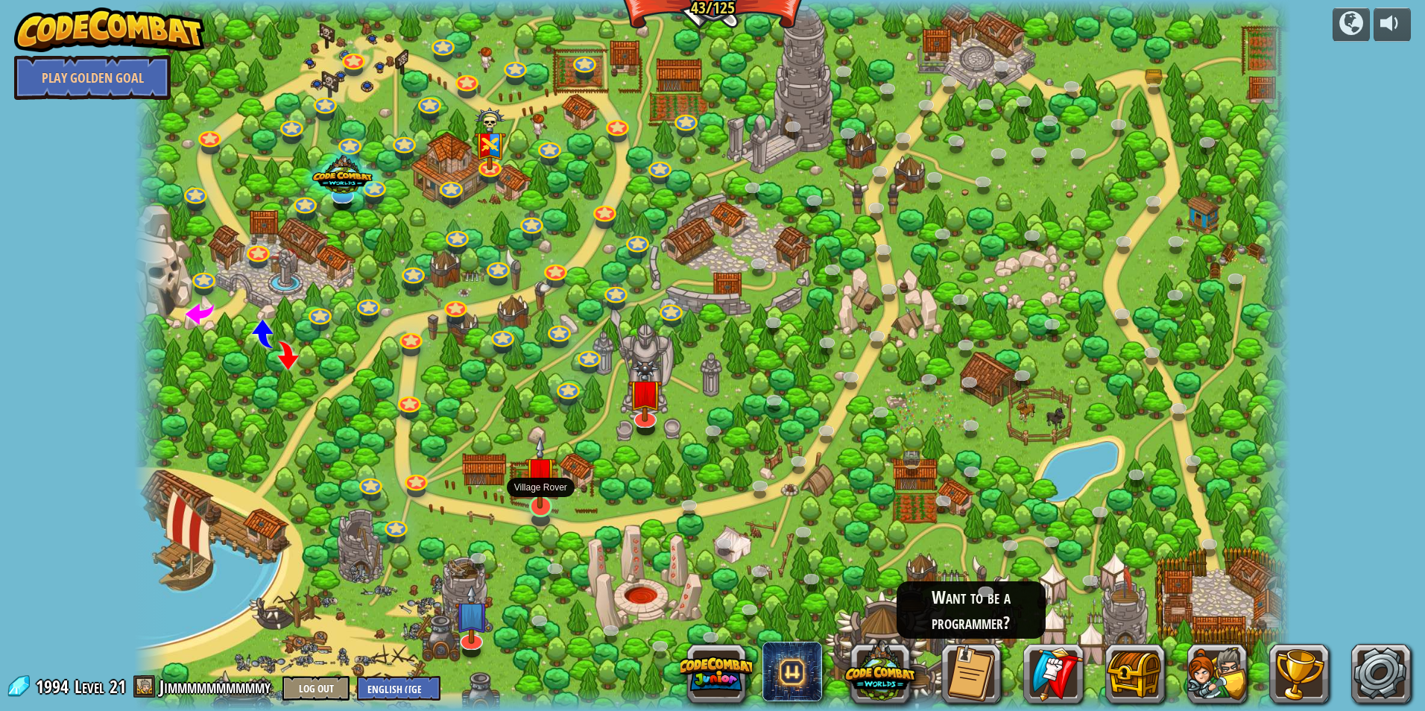
click at [532, 493] on img at bounding box center [541, 472] width 32 height 73
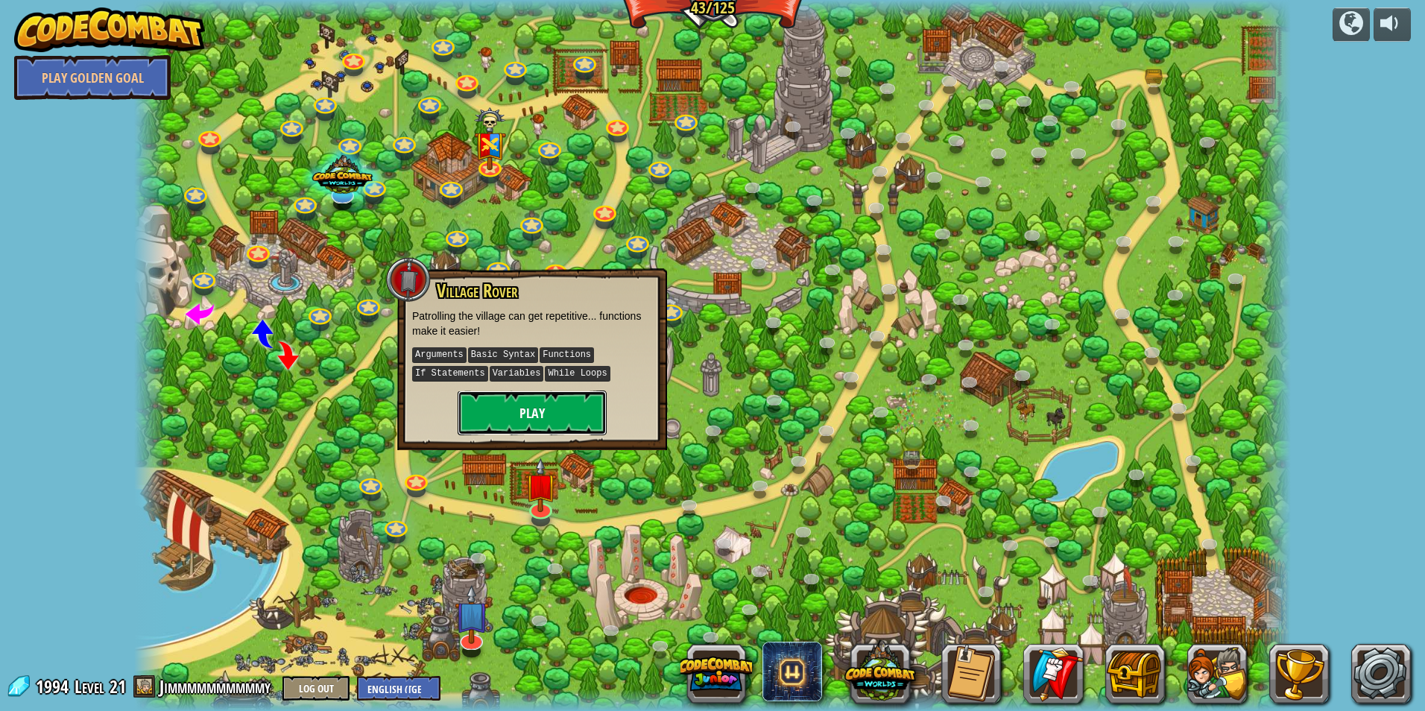
click at [574, 407] on button "Play" at bounding box center [532, 413] width 149 height 45
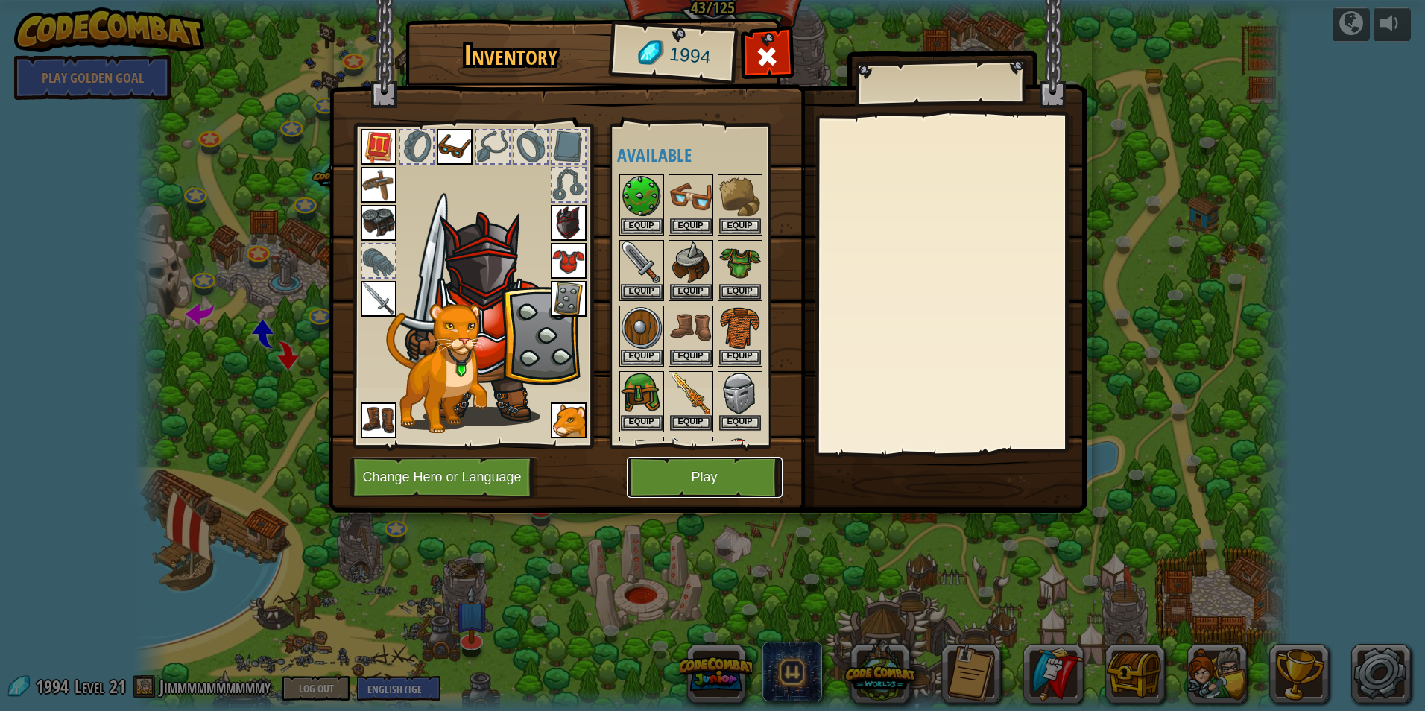
click at [693, 466] on button "Play" at bounding box center [705, 477] width 156 height 41
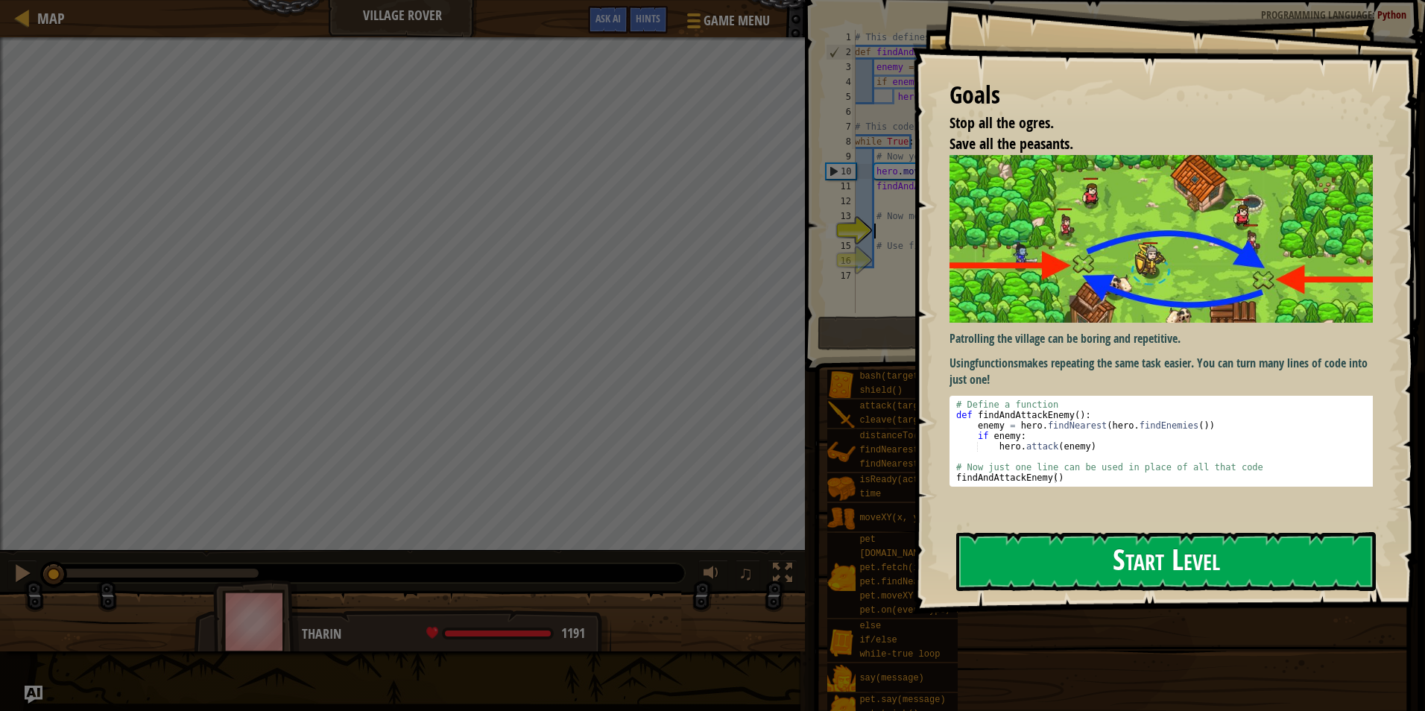
click at [1194, 578] on button "Start Level" at bounding box center [1166, 561] width 420 height 59
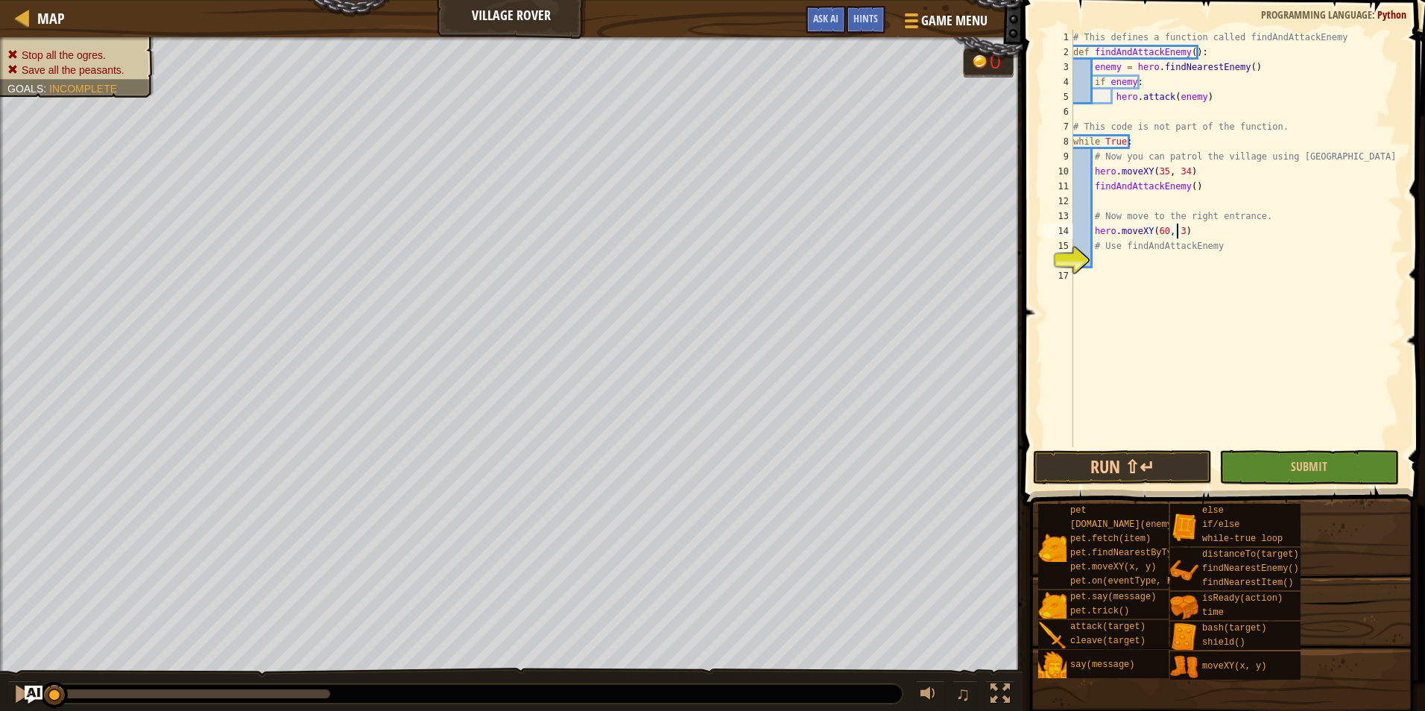
scroll to position [7, 8]
type textarea "hero.moveXY(60, 31)"
click at [1124, 257] on div "# This defines a function called findAndAttackEnemy def findAndAttackEnemy ( ) …" at bounding box center [1236, 253] width 332 height 447
click at [1094, 264] on div "# This defines a function called findAndAttackEnemy def findAndAttackEnemy ( ) …" at bounding box center [1236, 253] width 332 height 447
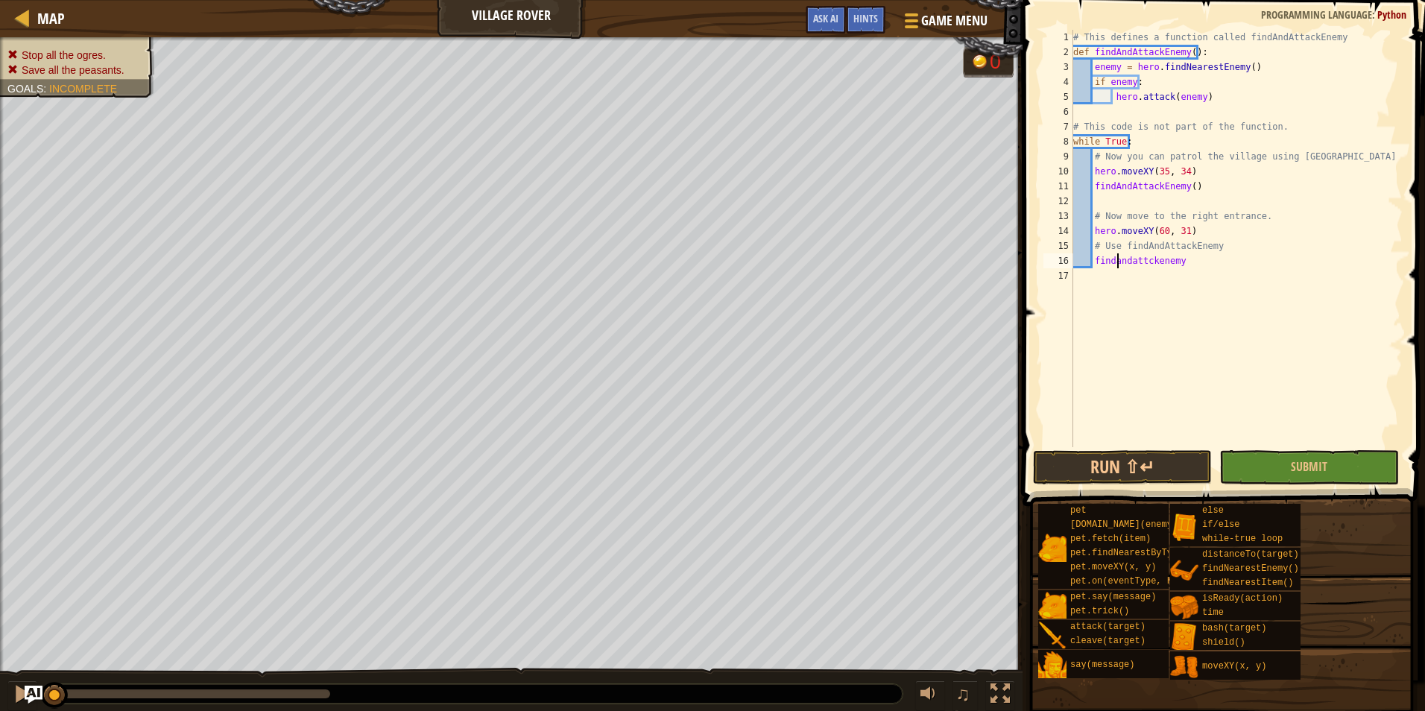
click at [1117, 264] on div "# This defines a function called findAndAttackEnemy def findAndAttackEnemy ( ) …" at bounding box center [1236, 253] width 332 height 447
type textarea "findAndAttckenemyenemy"
click at [1235, 275] on div "# This defines a function called findAndAttackEnemy def findAndAttackEnemy ( ) …" at bounding box center [1236, 253] width 332 height 447
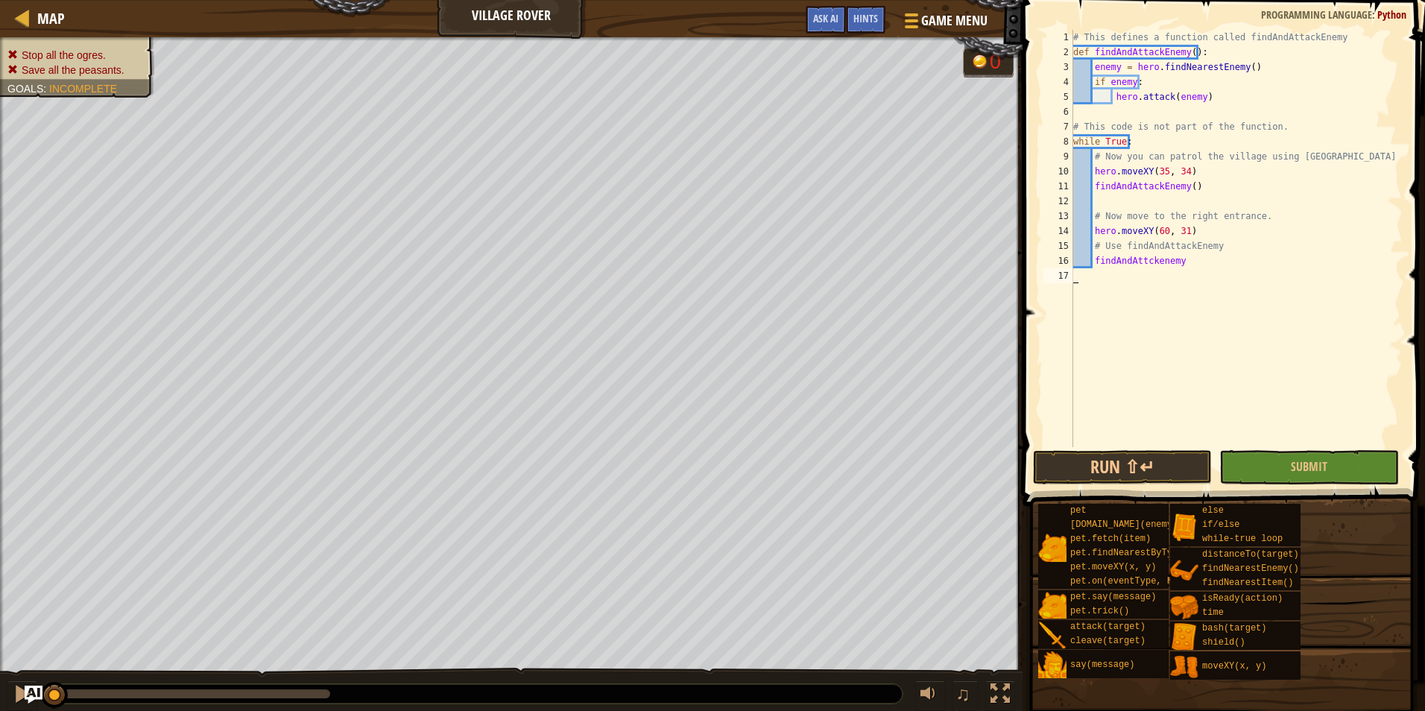
click at [1221, 267] on div "# This defines a function called findAndAttackEnemy def findAndAttackEnemy ( ) …" at bounding box center [1236, 253] width 332 height 447
click at [1091, 260] on div "# This defines a function called findAndAttackEnemy def findAndAttackEnemy ( ) …" at bounding box center [1236, 253] width 332 height 447
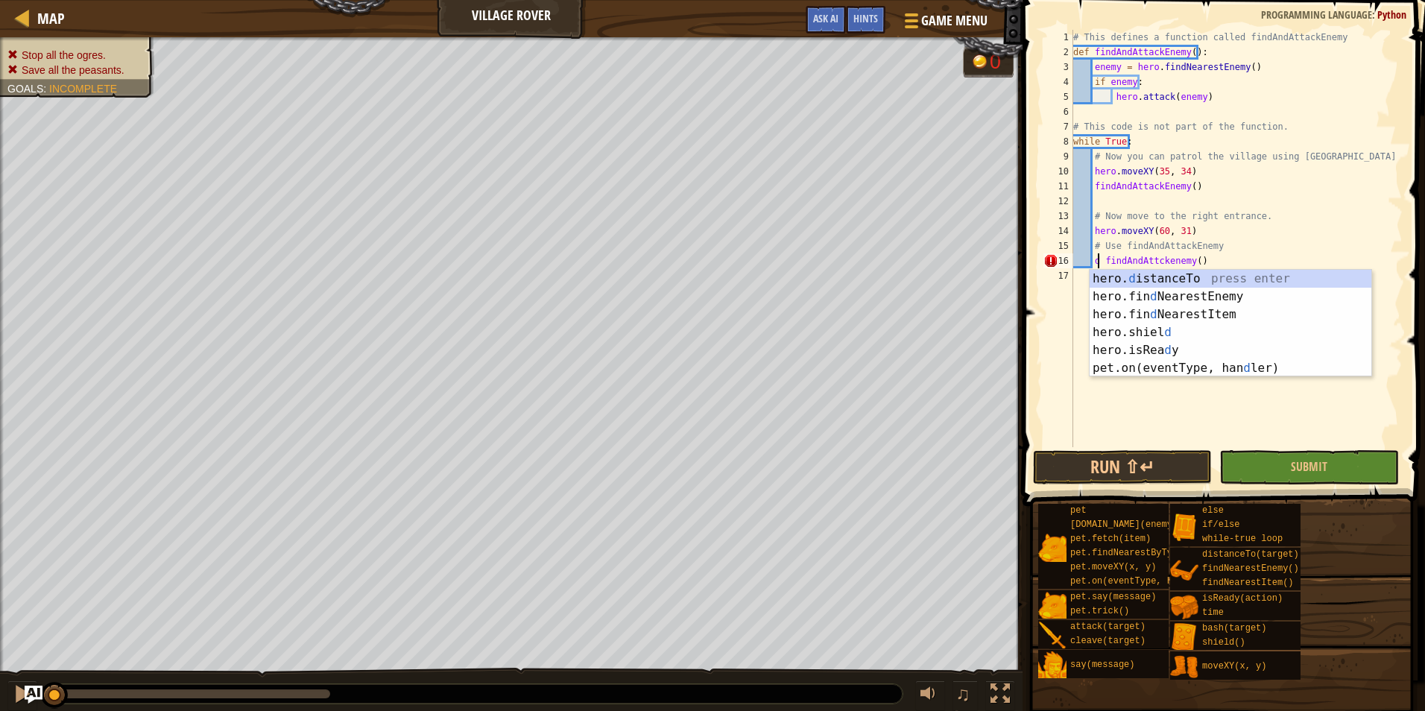
scroll to position [7, 2]
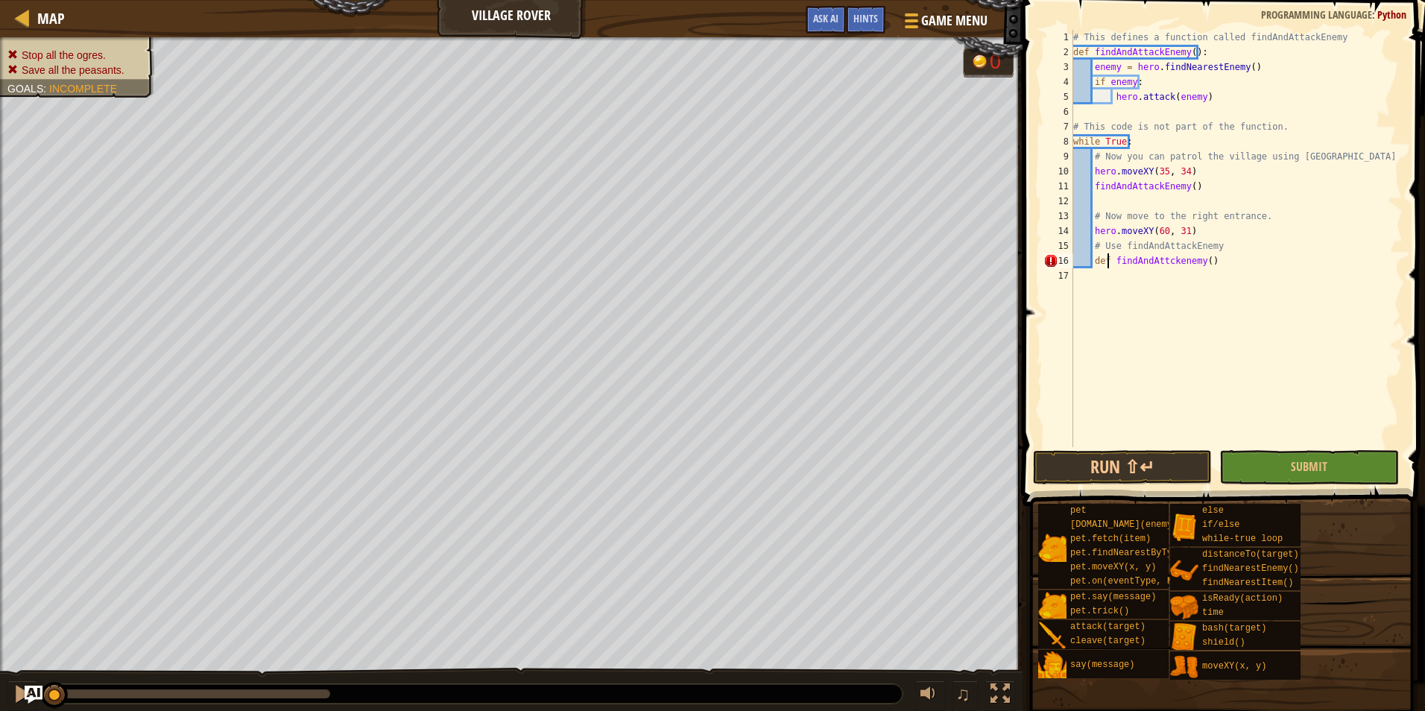
click at [1230, 262] on div "# This defines a function called findAndAttackEnemy def findAndAttackEnemy ( ) …" at bounding box center [1236, 253] width 332 height 447
type textarea "def findAndAttckenemy():"
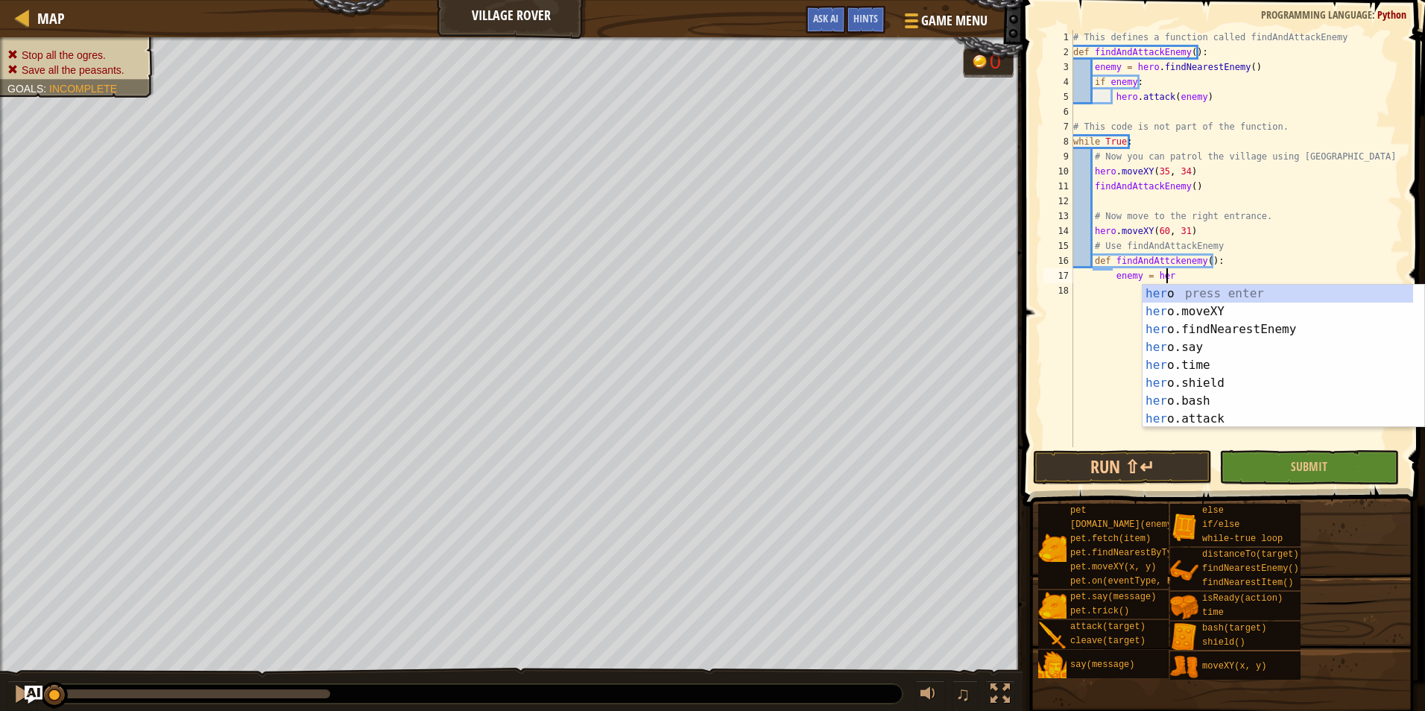
scroll to position [7, 7]
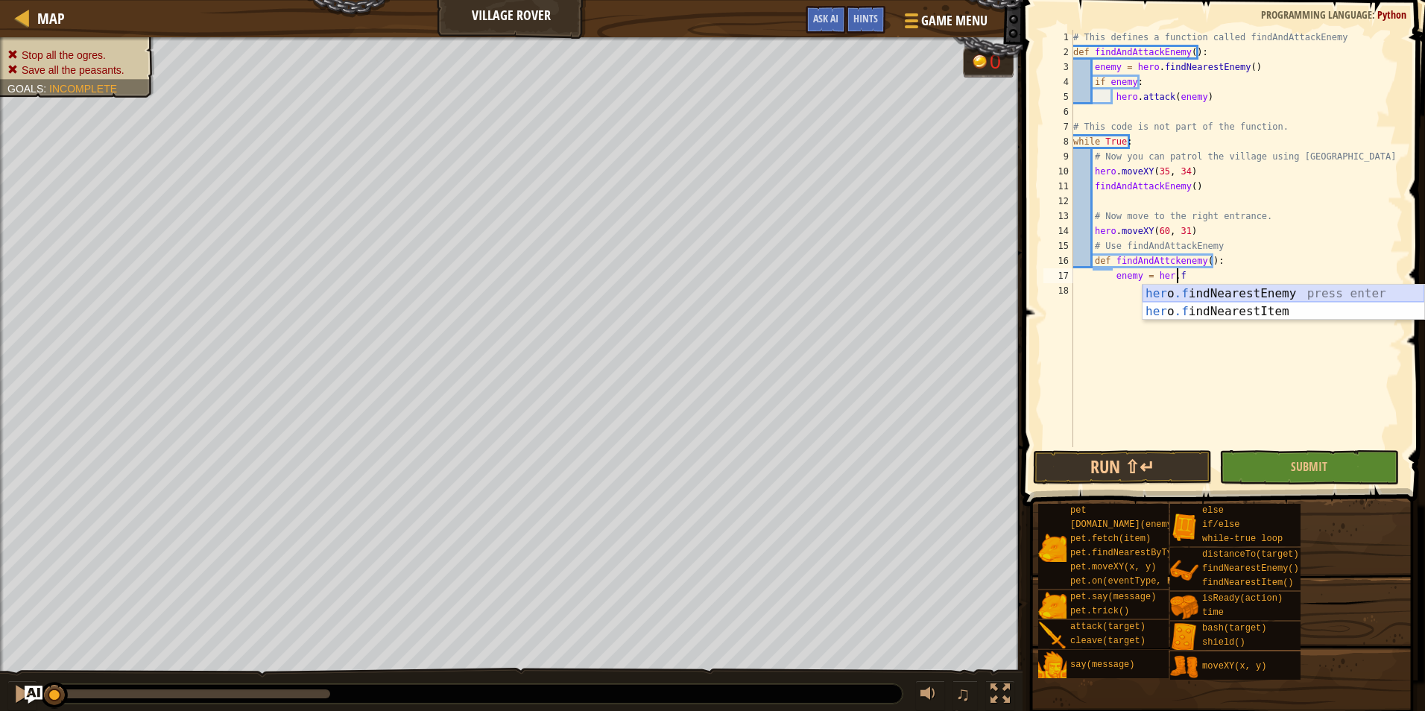
click at [1350, 287] on div "her o .f indNearestEnemy press enter her o .f indNearestItem press enter" at bounding box center [1283, 321] width 282 height 72
type textarea "enemy = hero.findNearestEnemy()"
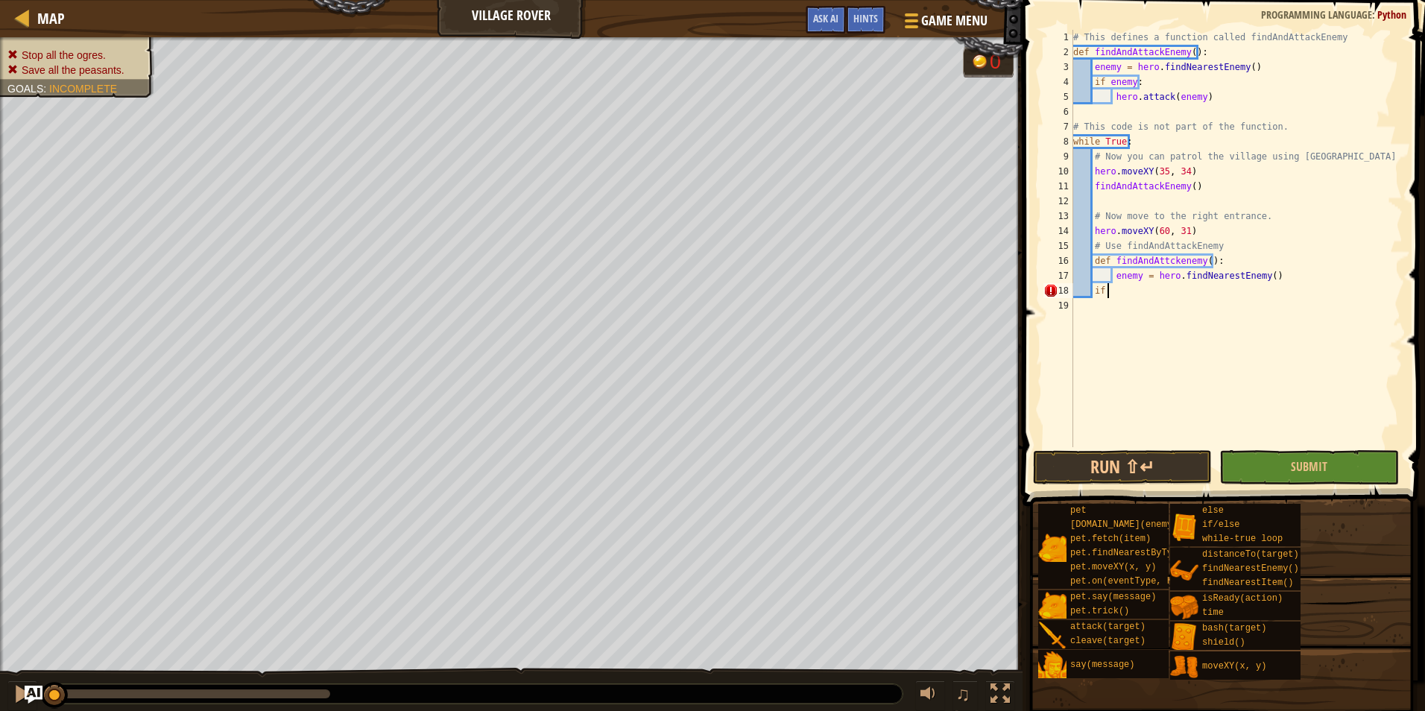
scroll to position [7, 2]
type textarea "i"
type textarea "f"
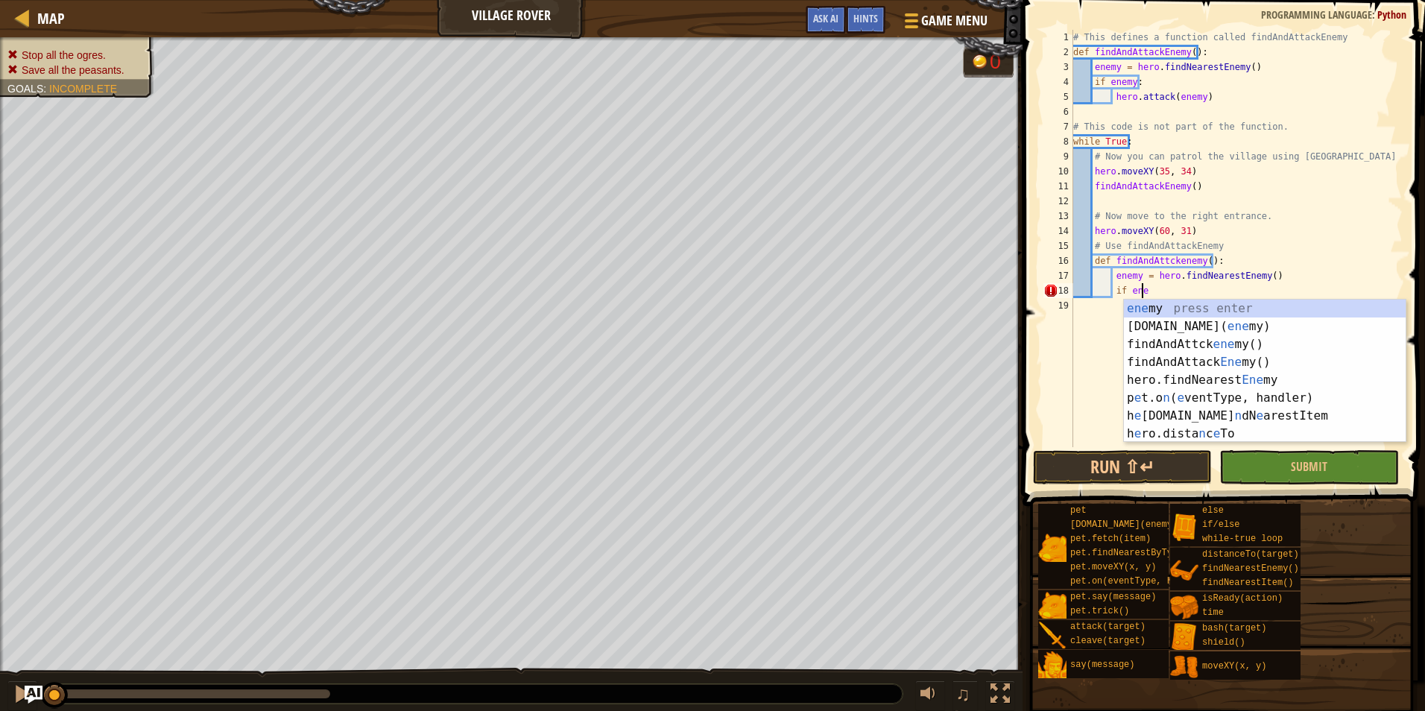
scroll to position [7, 5]
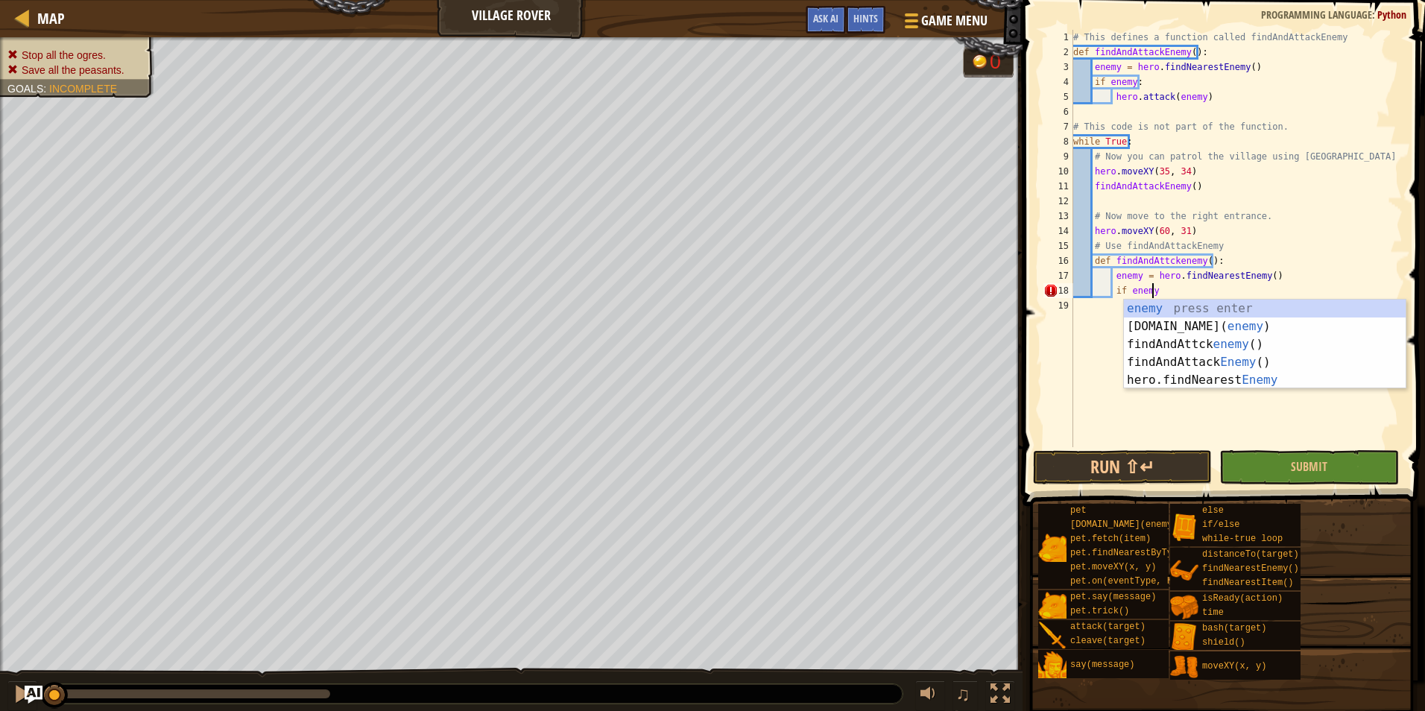
type textarea "if enemy:"
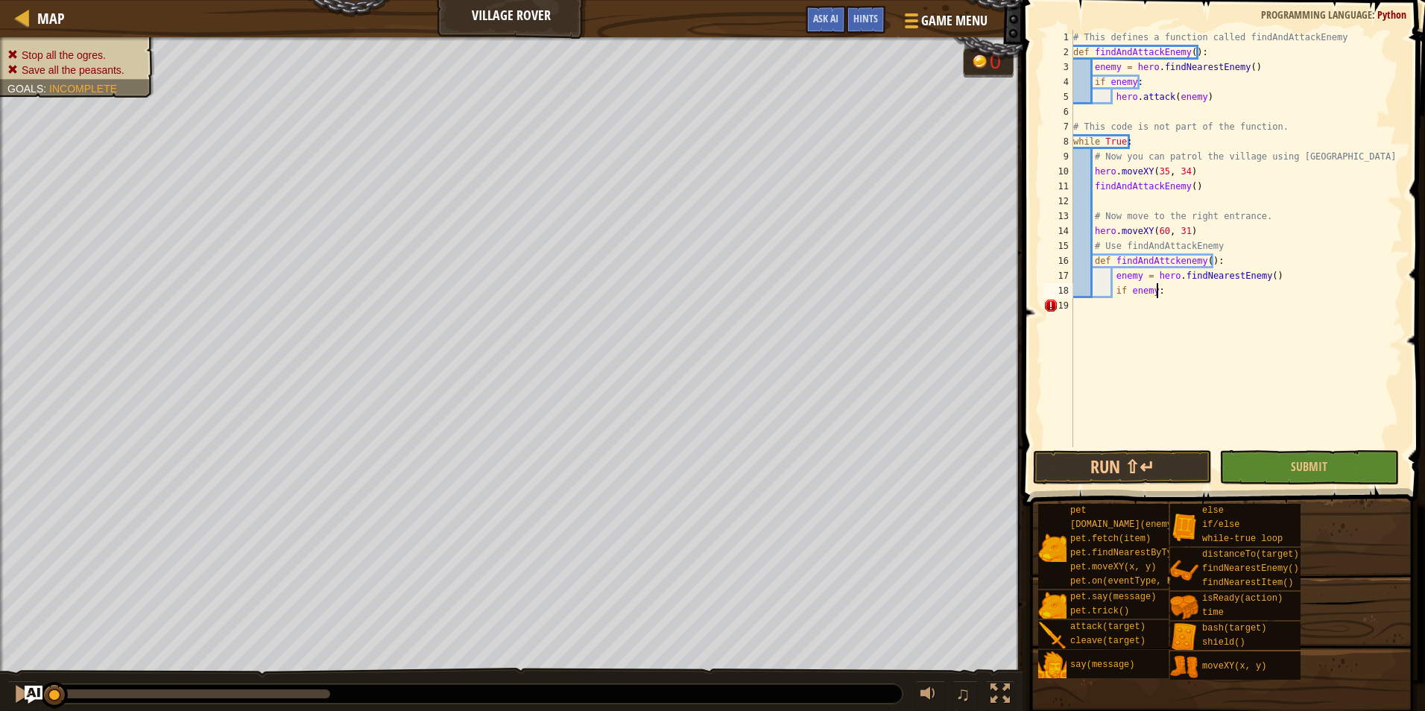
scroll to position [7, 4]
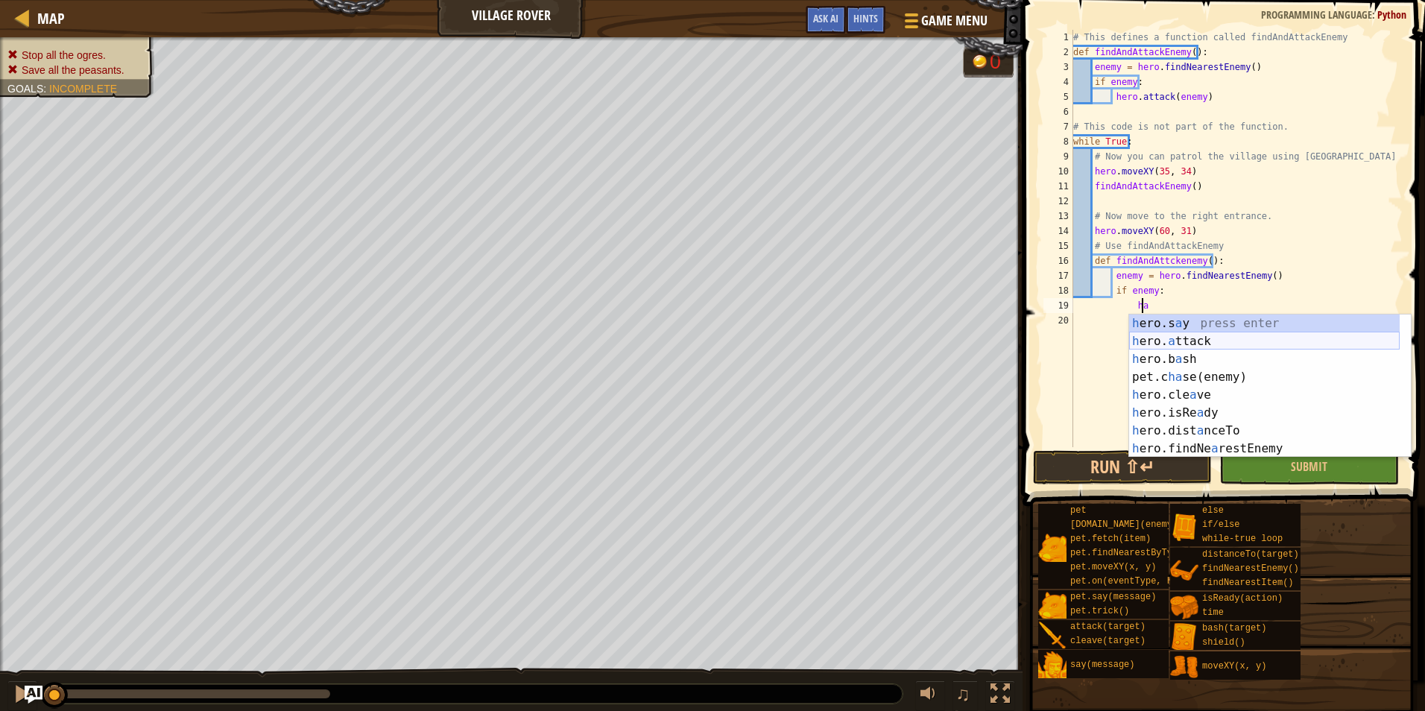
click at [1157, 338] on div "h ero.s a y press enter h ero. a ttack press enter h ero.b a sh press enter pet…" at bounding box center [1264, 403] width 271 height 179
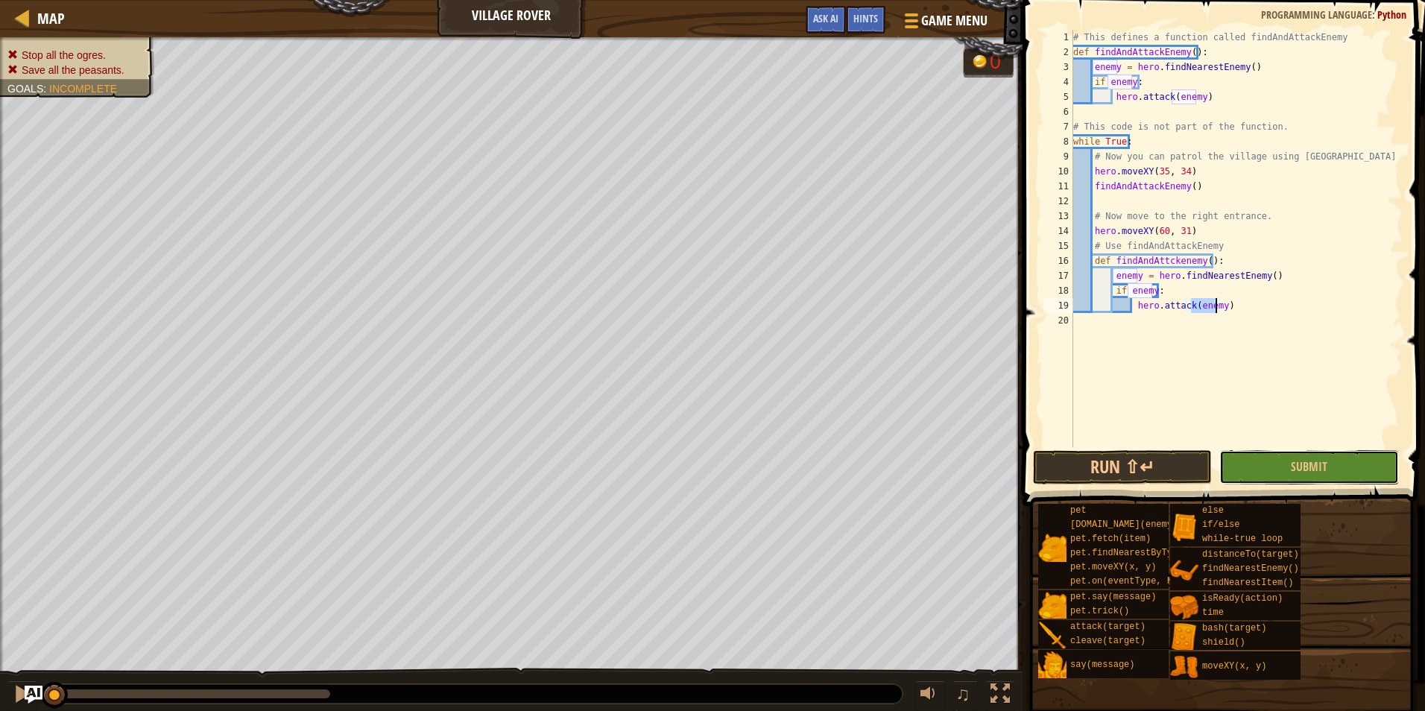
drag, startPoint x: 1333, startPoint y: 478, endPoint x: 1330, endPoint y: 471, distance: 7.7
click at [1333, 475] on button "Submit" at bounding box center [1308, 467] width 179 height 34
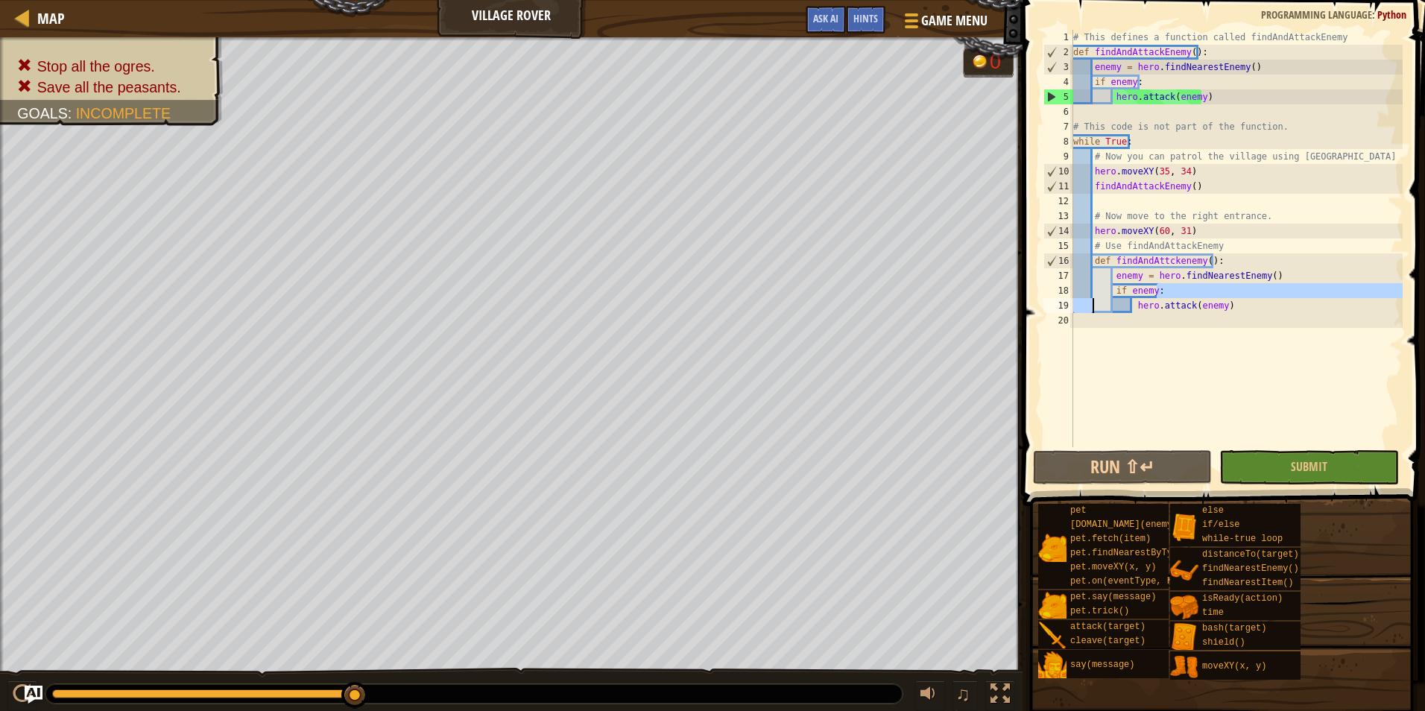
drag, startPoint x: 1282, startPoint y: 297, endPoint x: 1094, endPoint y: 309, distance: 188.1
click at [1094, 309] on div "# This defines a function called findAndAttackEnemy def findAndAttackEnemy ( ) …" at bounding box center [1236, 253] width 332 height 447
type textarea "if enemy: hero.attack(enemy)"
click at [1276, 349] on div "# This defines a function called findAndAttackEnemy def findAndAttackEnemy ( ) …" at bounding box center [1236, 253] width 332 height 447
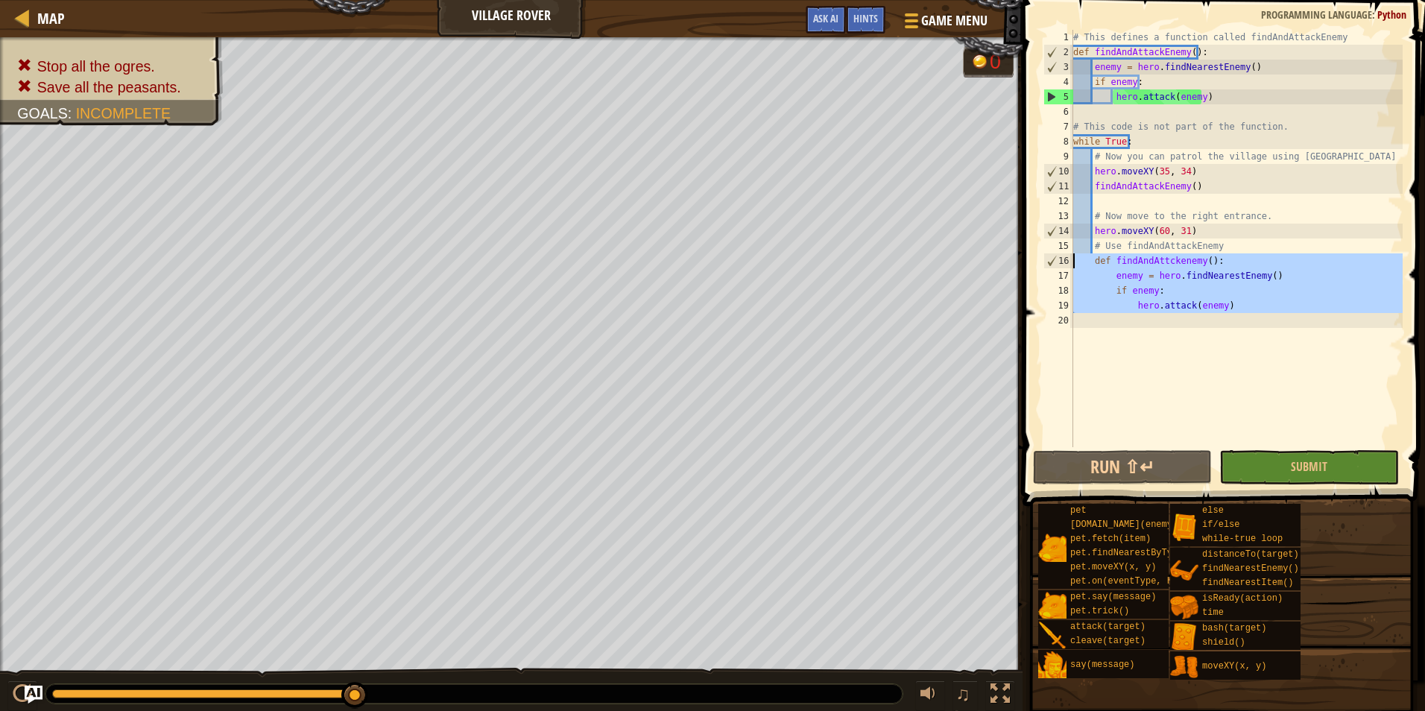
drag, startPoint x: 1253, startPoint y: 314, endPoint x: 1060, endPoint y: 261, distance: 200.1
click at [1060, 261] on div "1 2 3 4 5 6 7 8 9 10 11 12 13 14 15 16 17 18 19 20 # This defines a function ca…" at bounding box center [1221, 238] width 362 height 417
type textarea "def findAndAttckenemy(): enemy = hero.findNearestEnemy()"
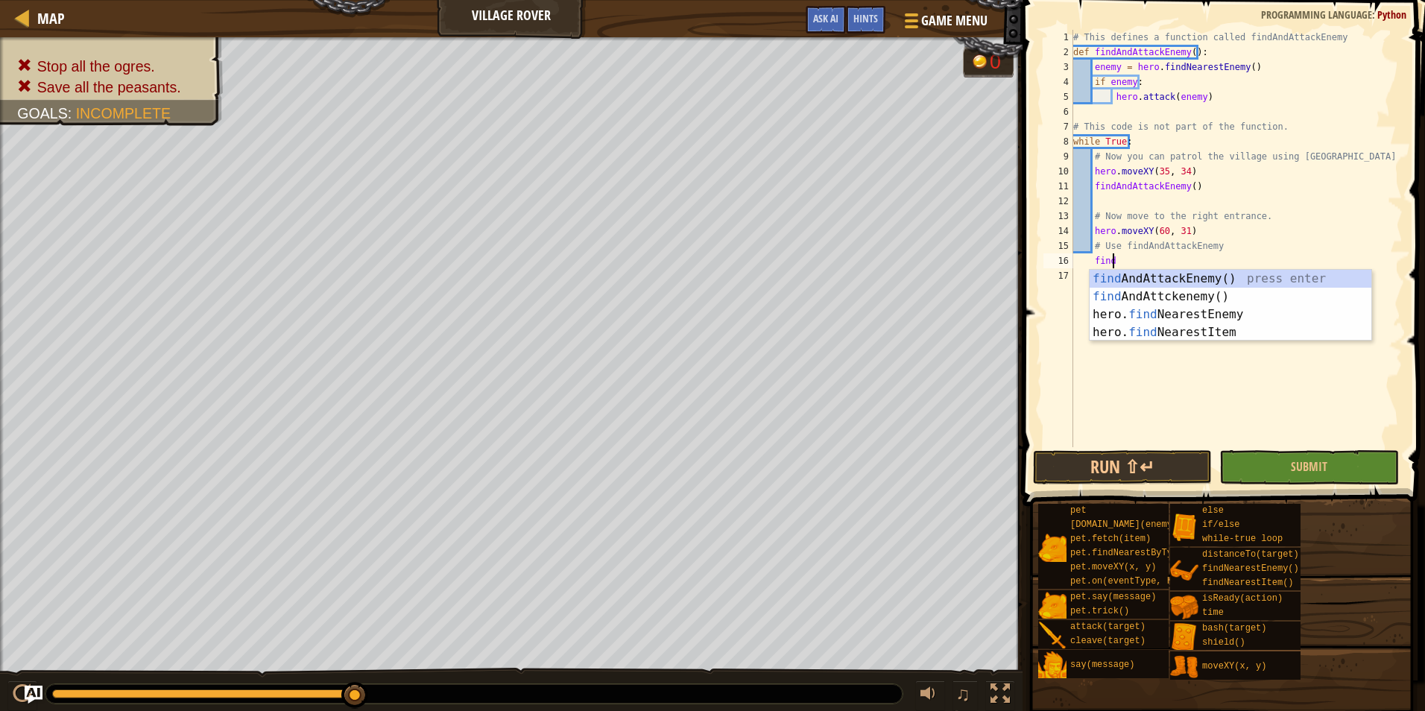
scroll to position [7, 2]
type textarea "findA"
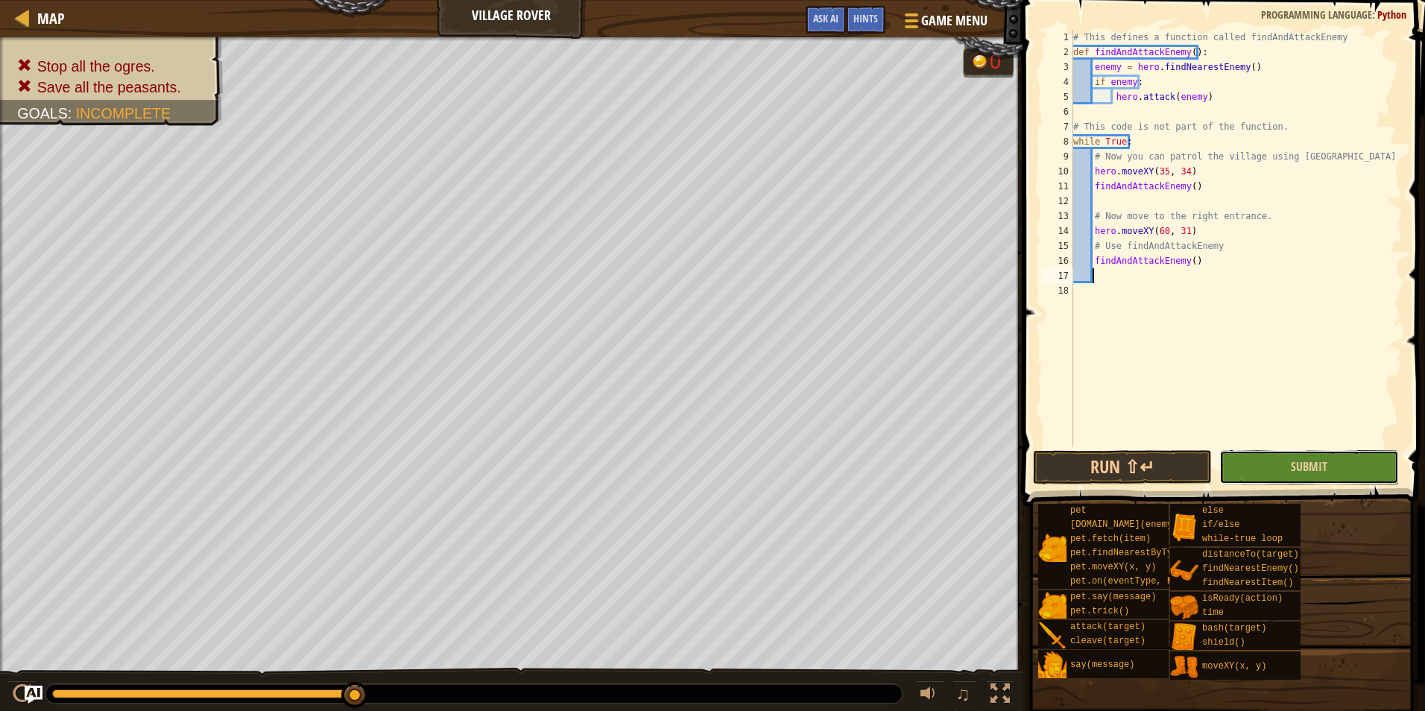
click at [1343, 467] on button "Submit" at bounding box center [1308, 467] width 179 height 34
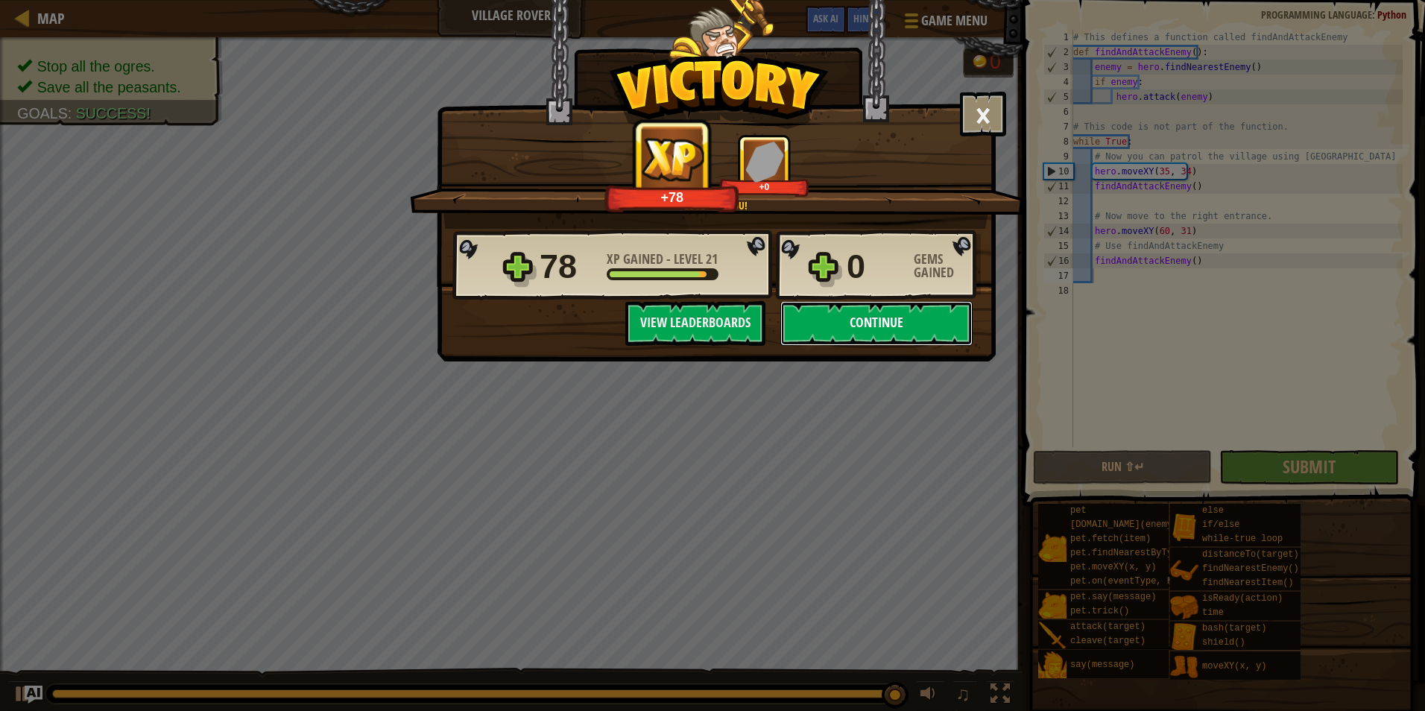
click at [862, 326] on button "Continue" at bounding box center [876, 323] width 192 height 45
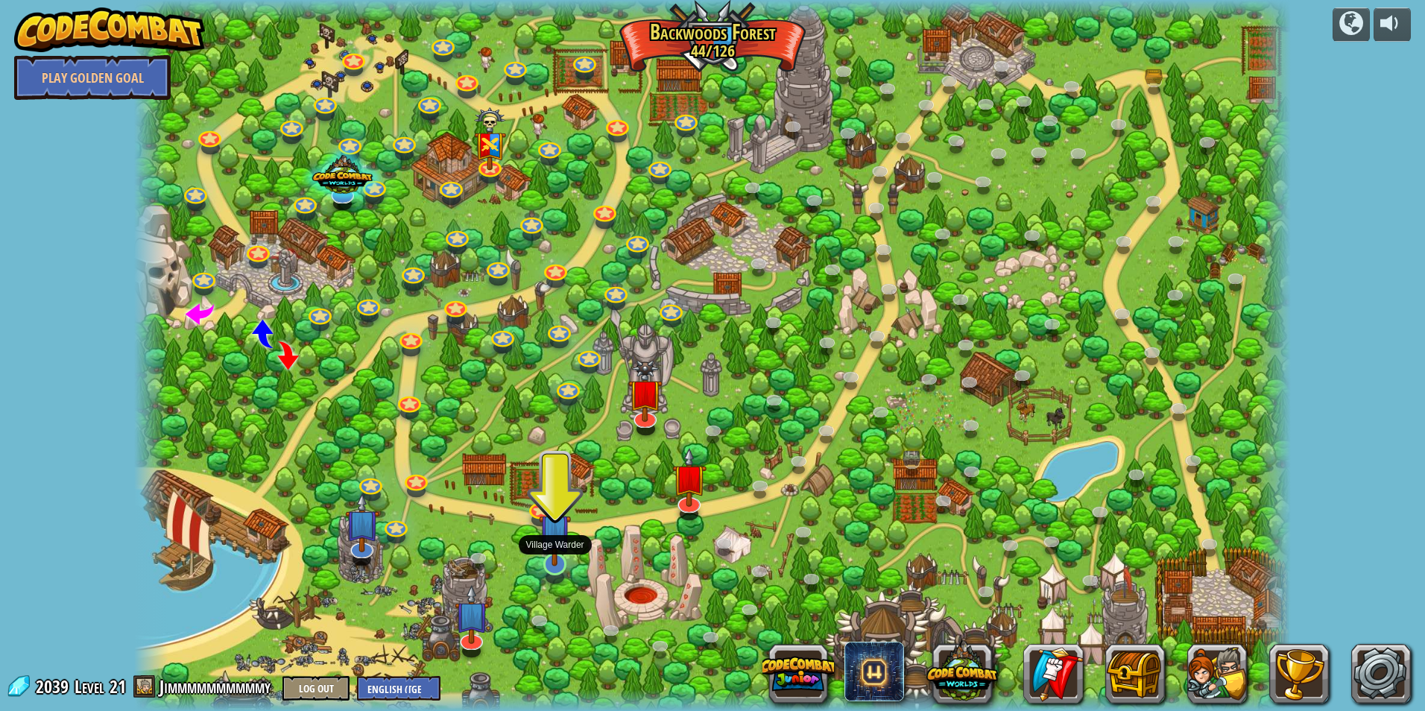
click at [540, 561] on img at bounding box center [555, 529] width 32 height 73
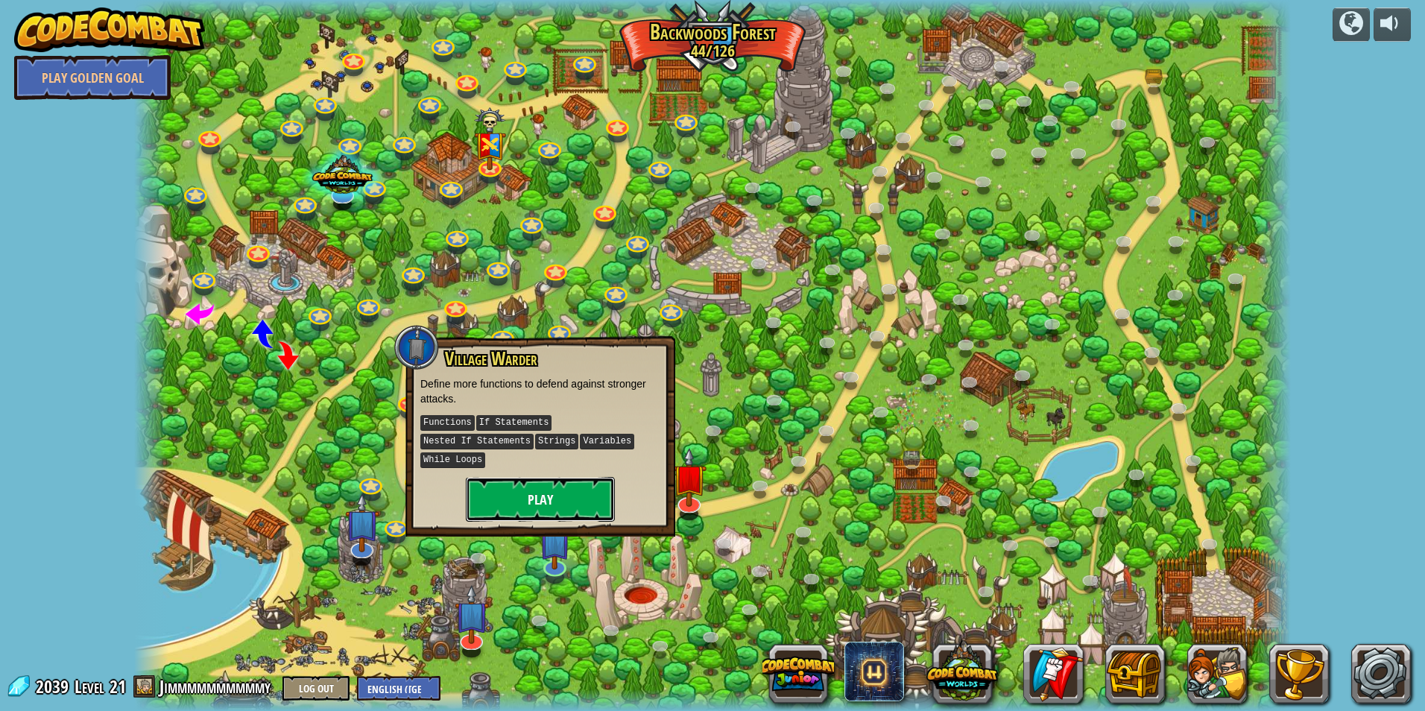
click at [585, 478] on button "Play" at bounding box center [540, 499] width 149 height 45
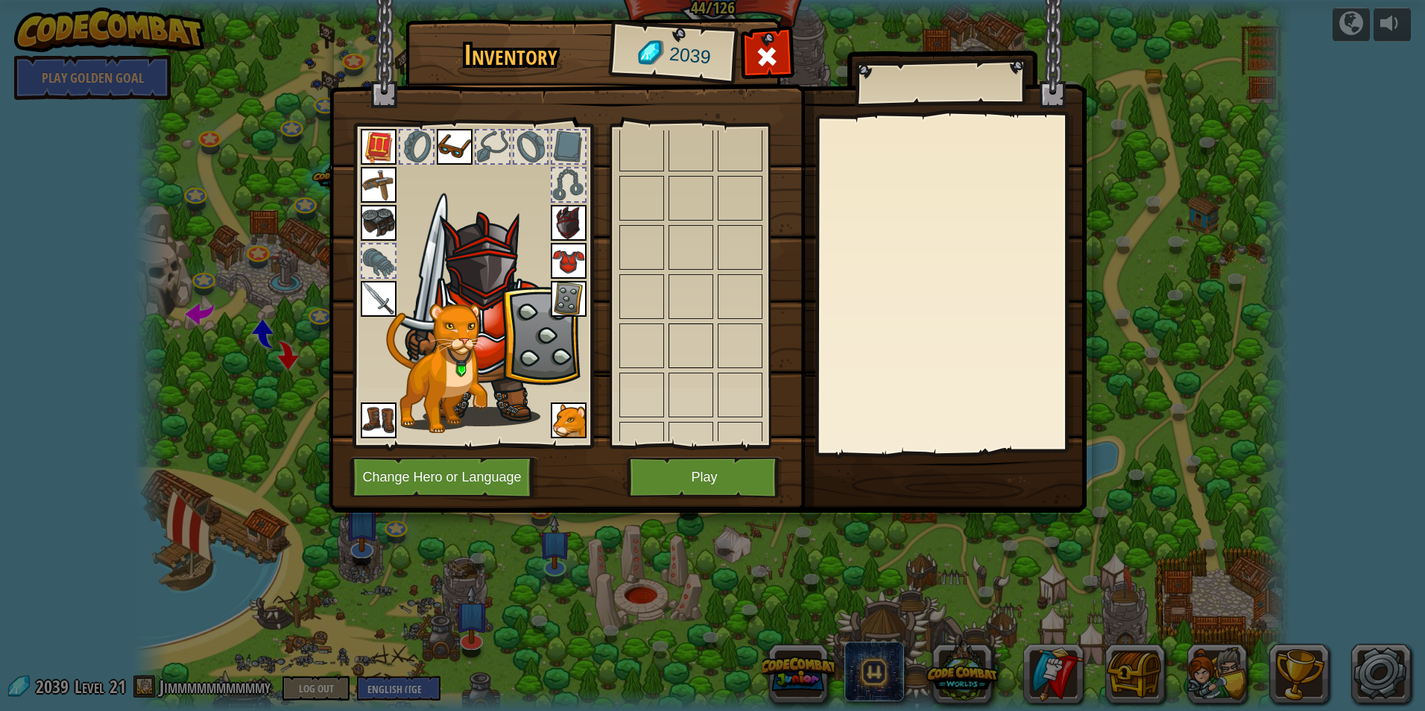
scroll to position [1441, 0]
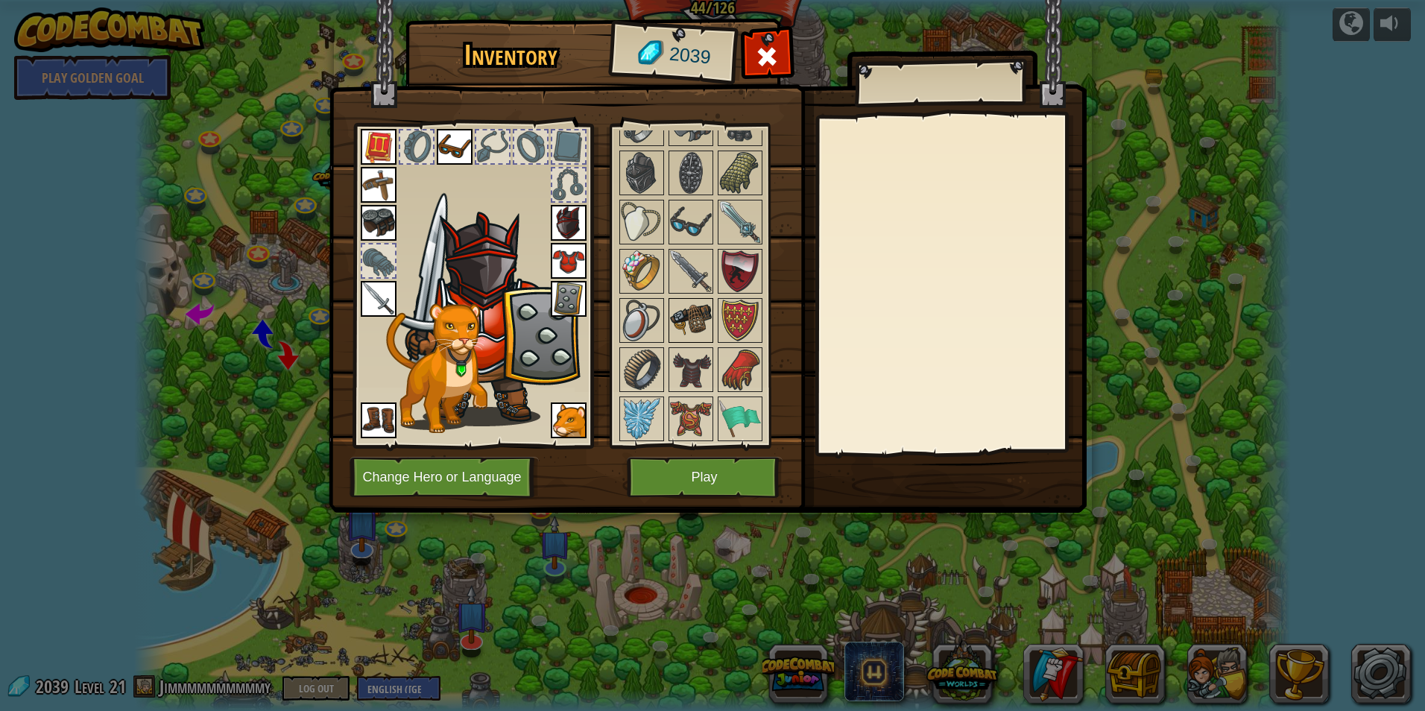
click at [690, 311] on img at bounding box center [691, 321] width 42 height 42
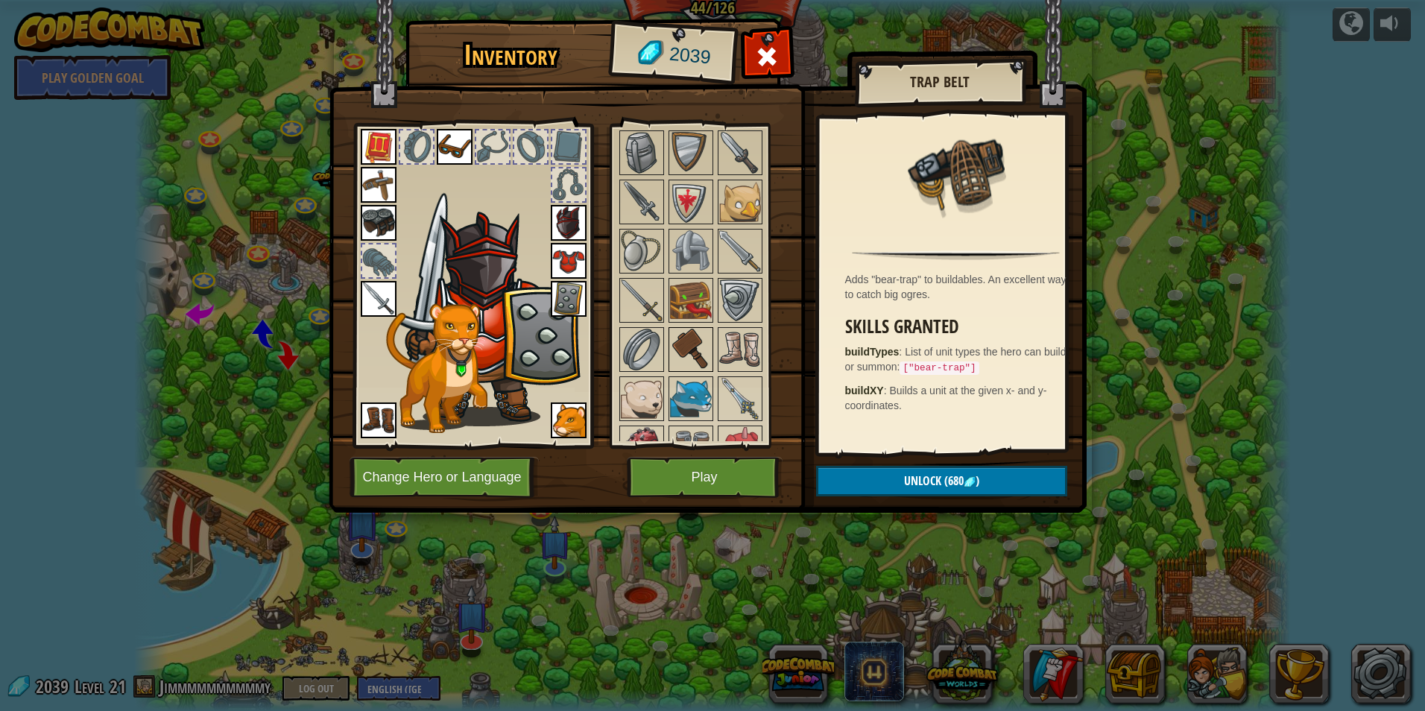
scroll to position [920, 0]
click at [690, 465] on button "Play" at bounding box center [705, 477] width 156 height 41
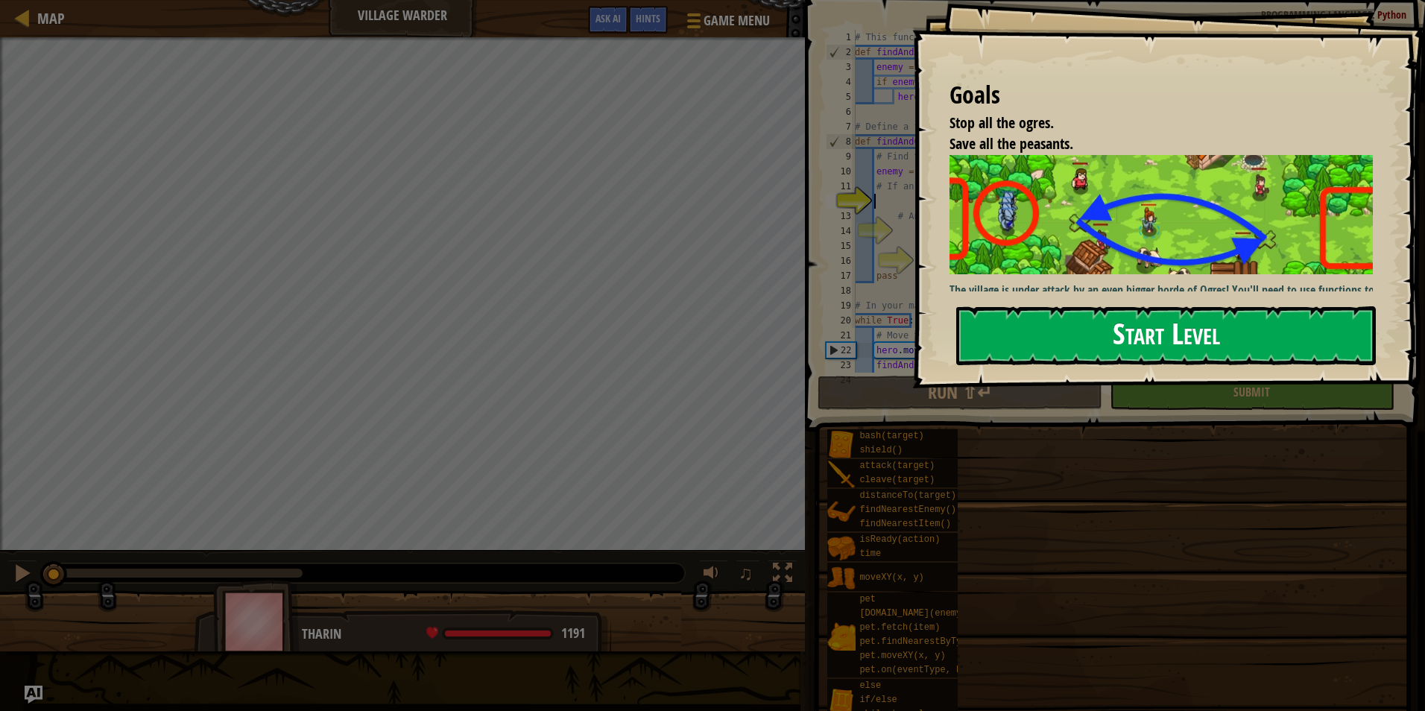
click at [1072, 354] on button "Start Level" at bounding box center [1166, 335] width 420 height 59
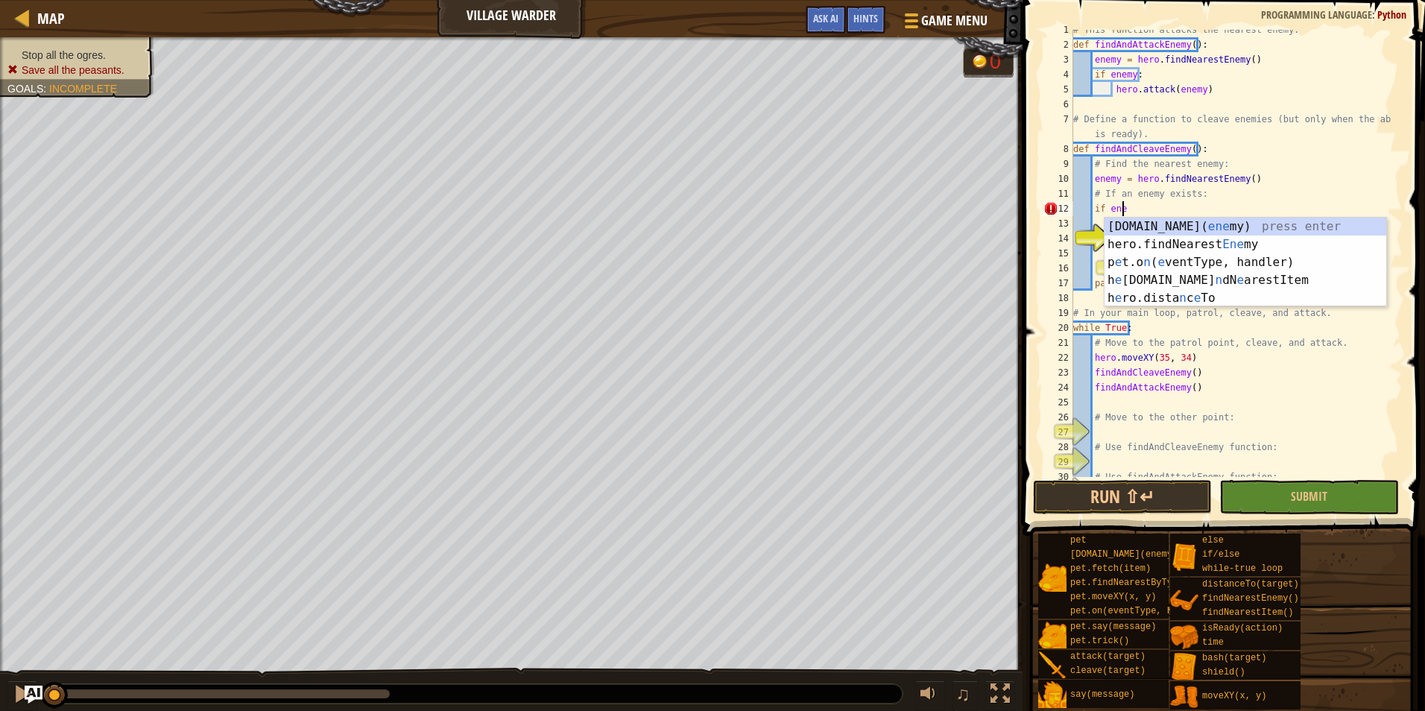
scroll to position [7, 4]
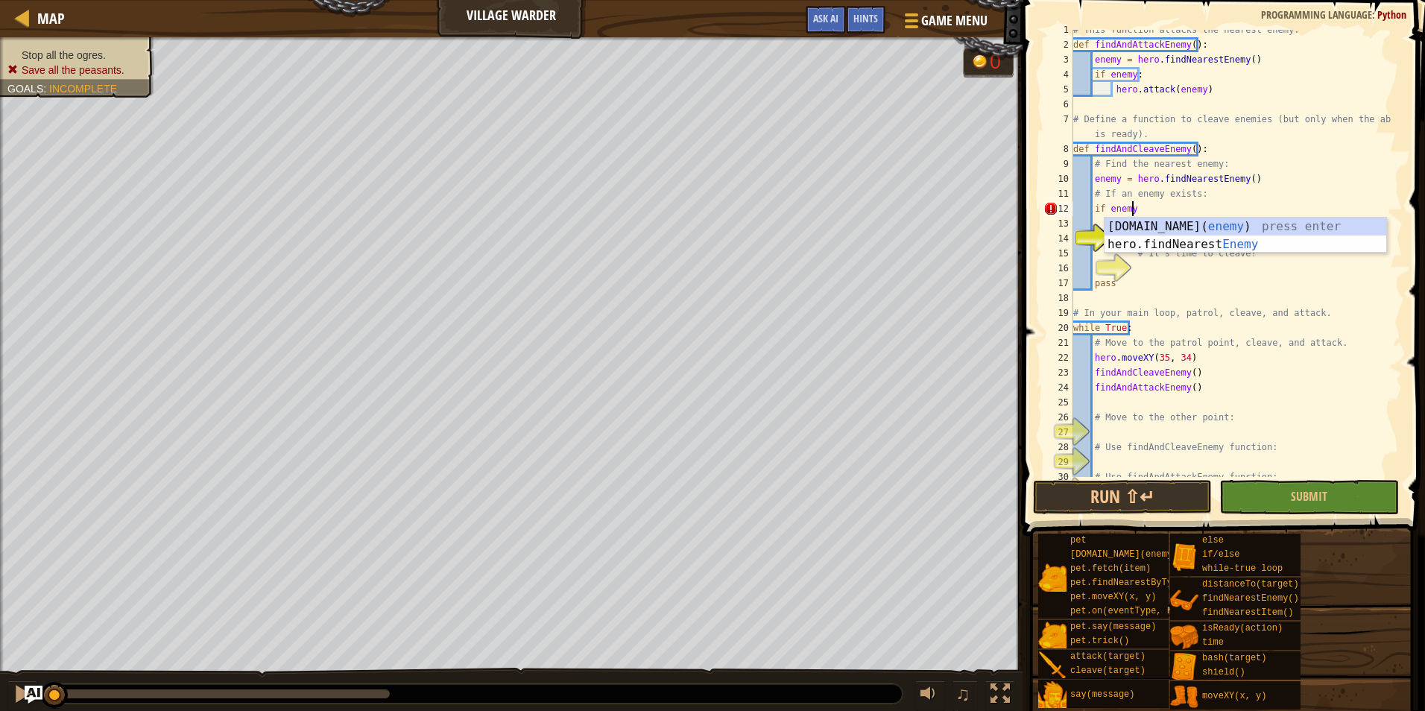
type textarea "if enemy:"
